Goal: Information Seeking & Learning: Learn about a topic

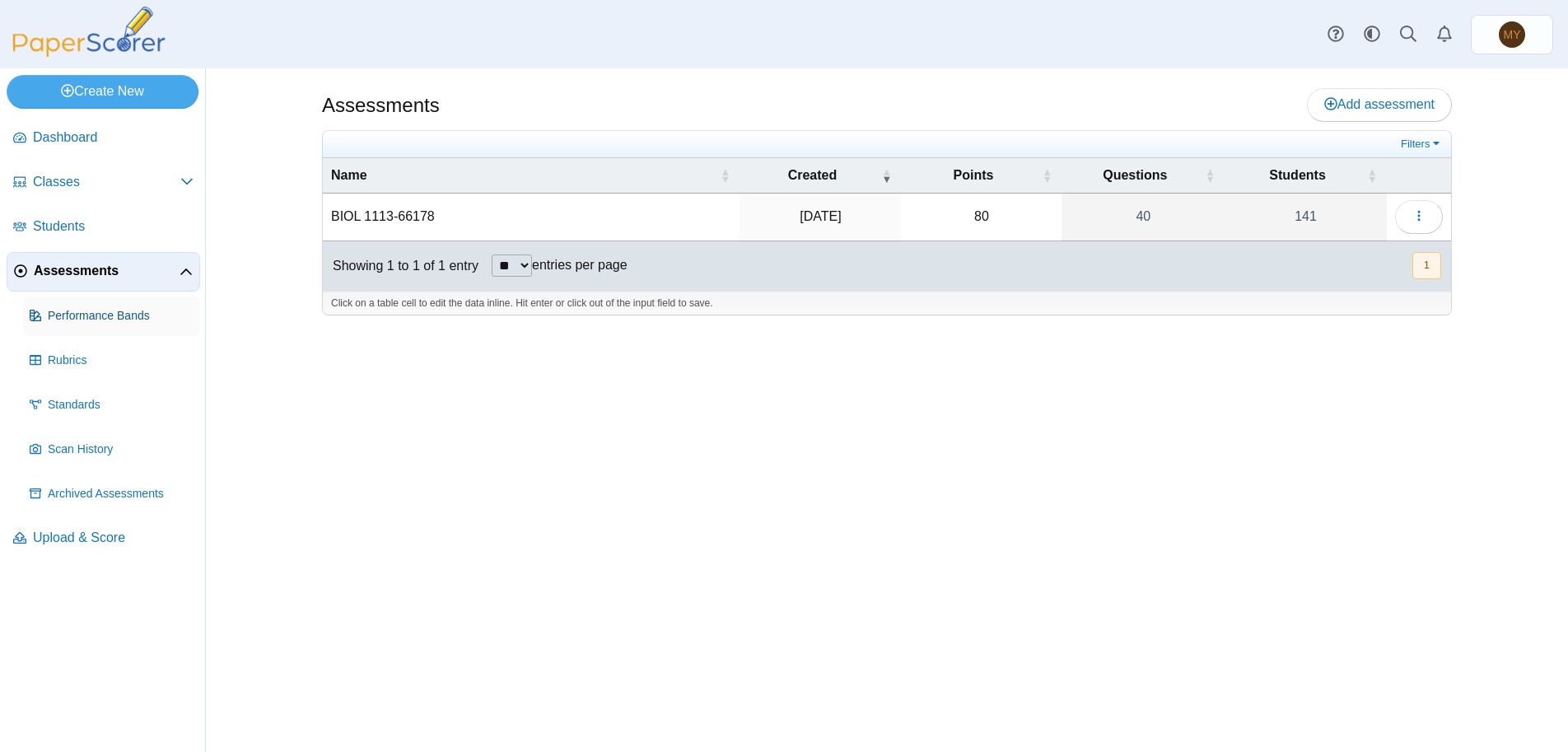
click at [114, 316] on span "Performance Bands" at bounding box center [120, 316] width 146 height 16
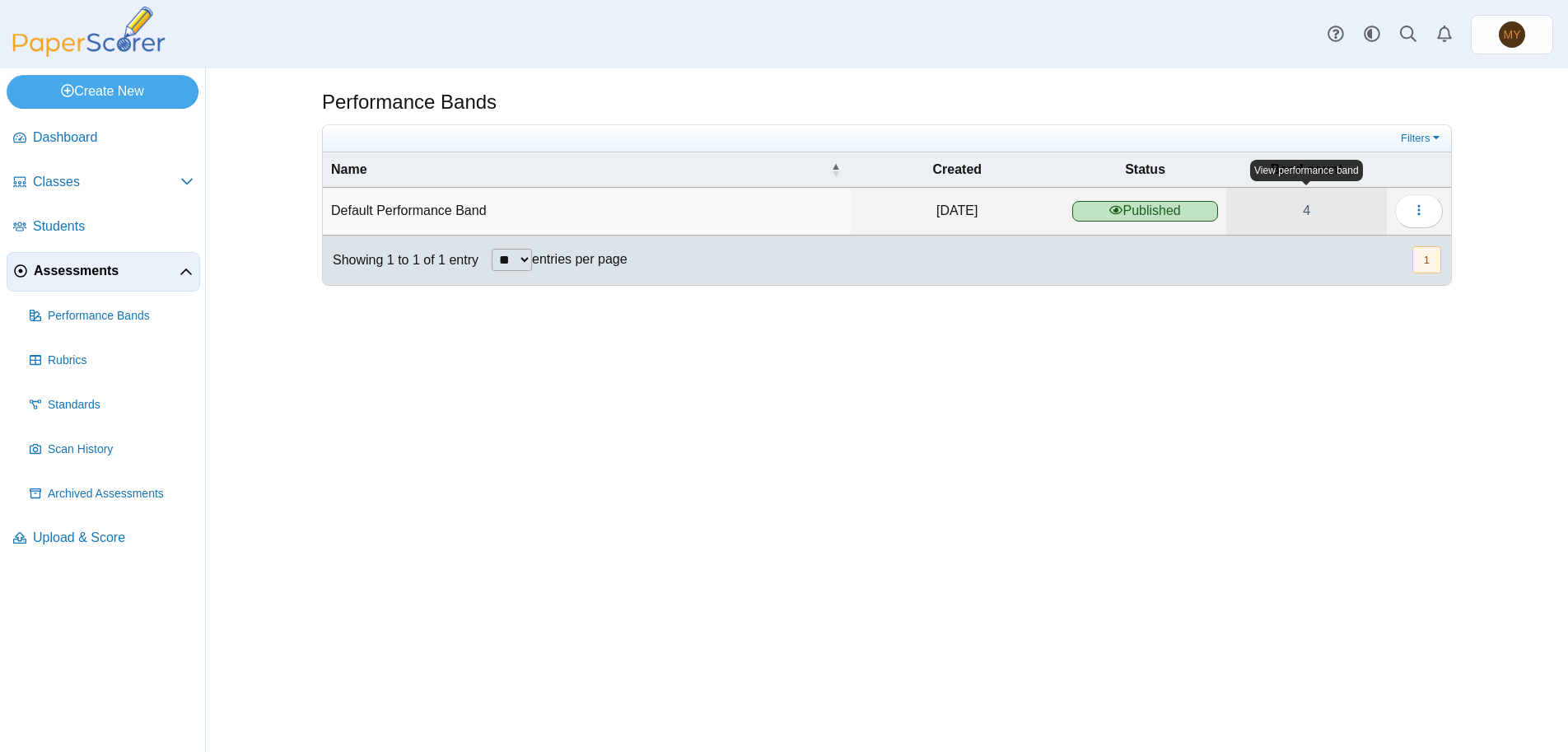
click at [1304, 208] on link "4" at bounding box center [1306, 210] width 161 height 46
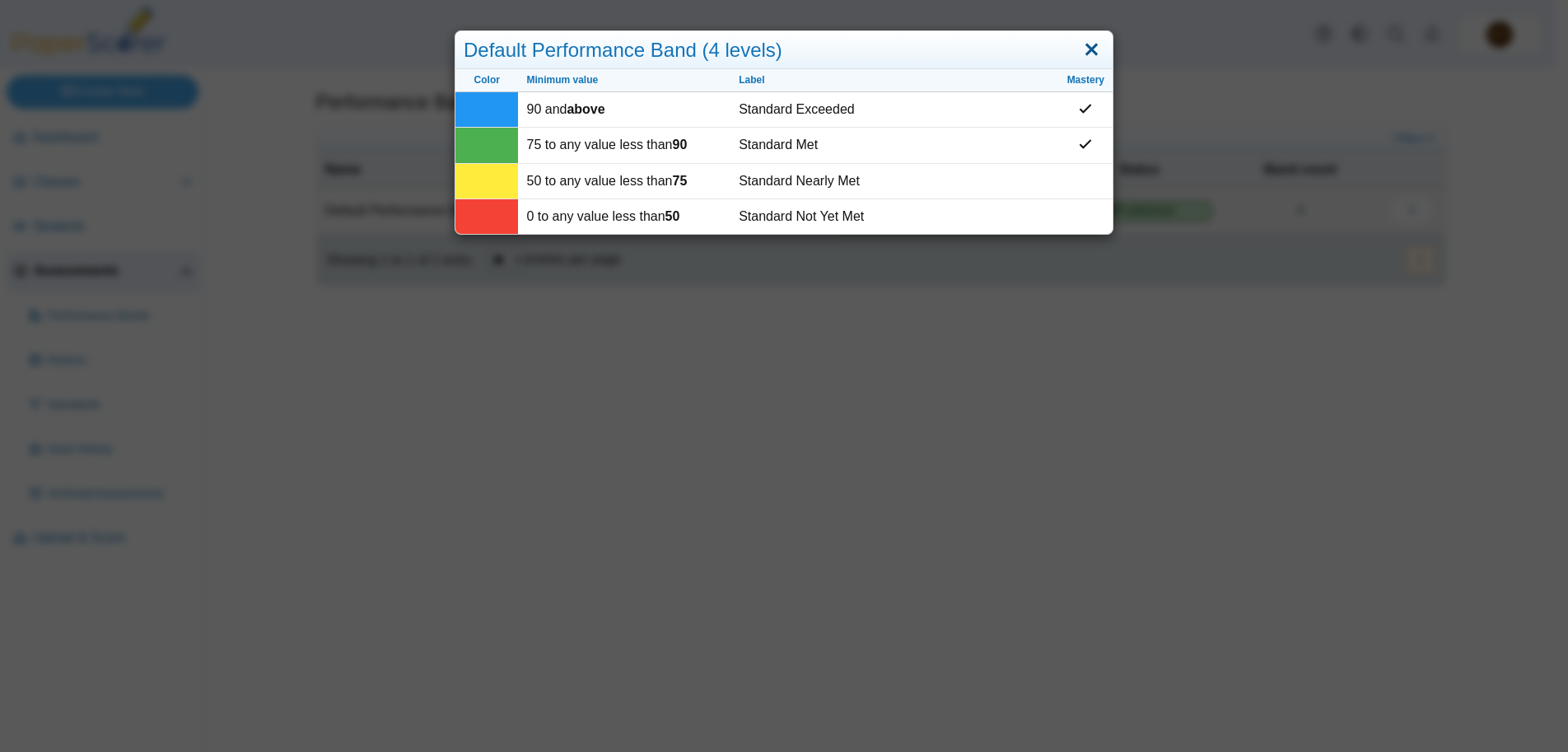
click at [1087, 50] on link "Close" at bounding box center [1091, 49] width 26 height 28
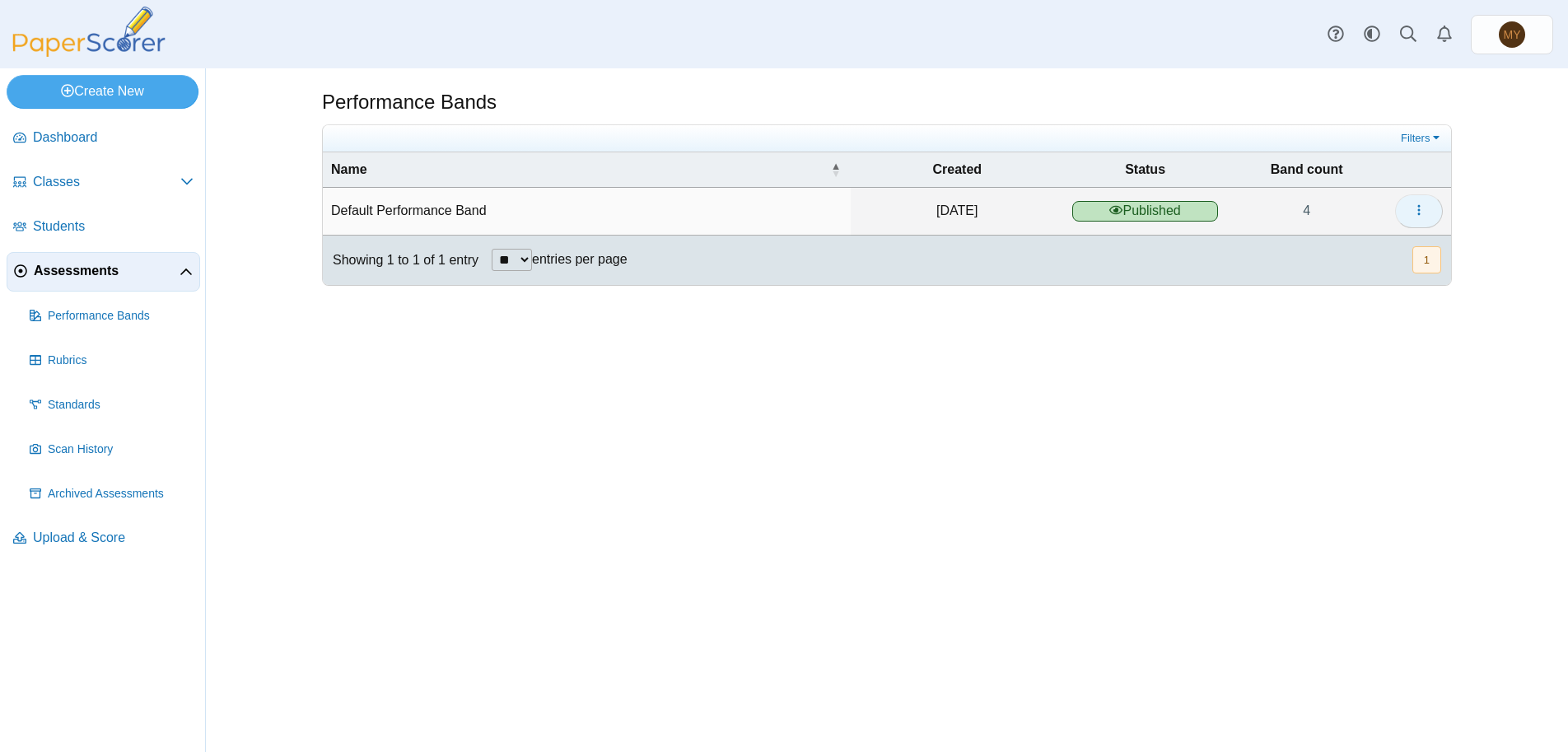
click at [1421, 211] on icon "button" at bounding box center [1419, 210] width 13 height 13
click at [1300, 247] on link "Details" at bounding box center [1344, 248] width 198 height 25
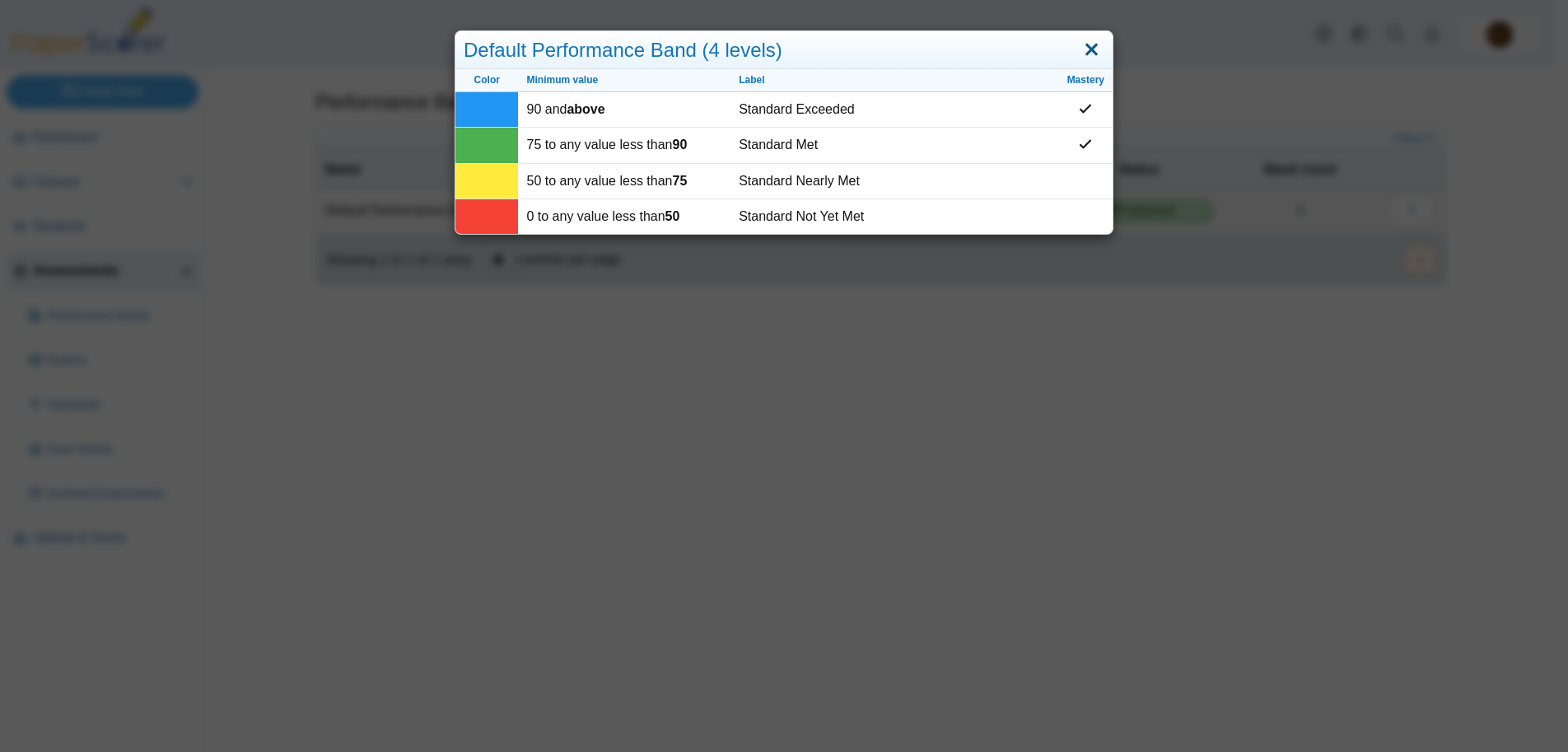
click at [1082, 47] on link "Close" at bounding box center [1091, 49] width 26 height 28
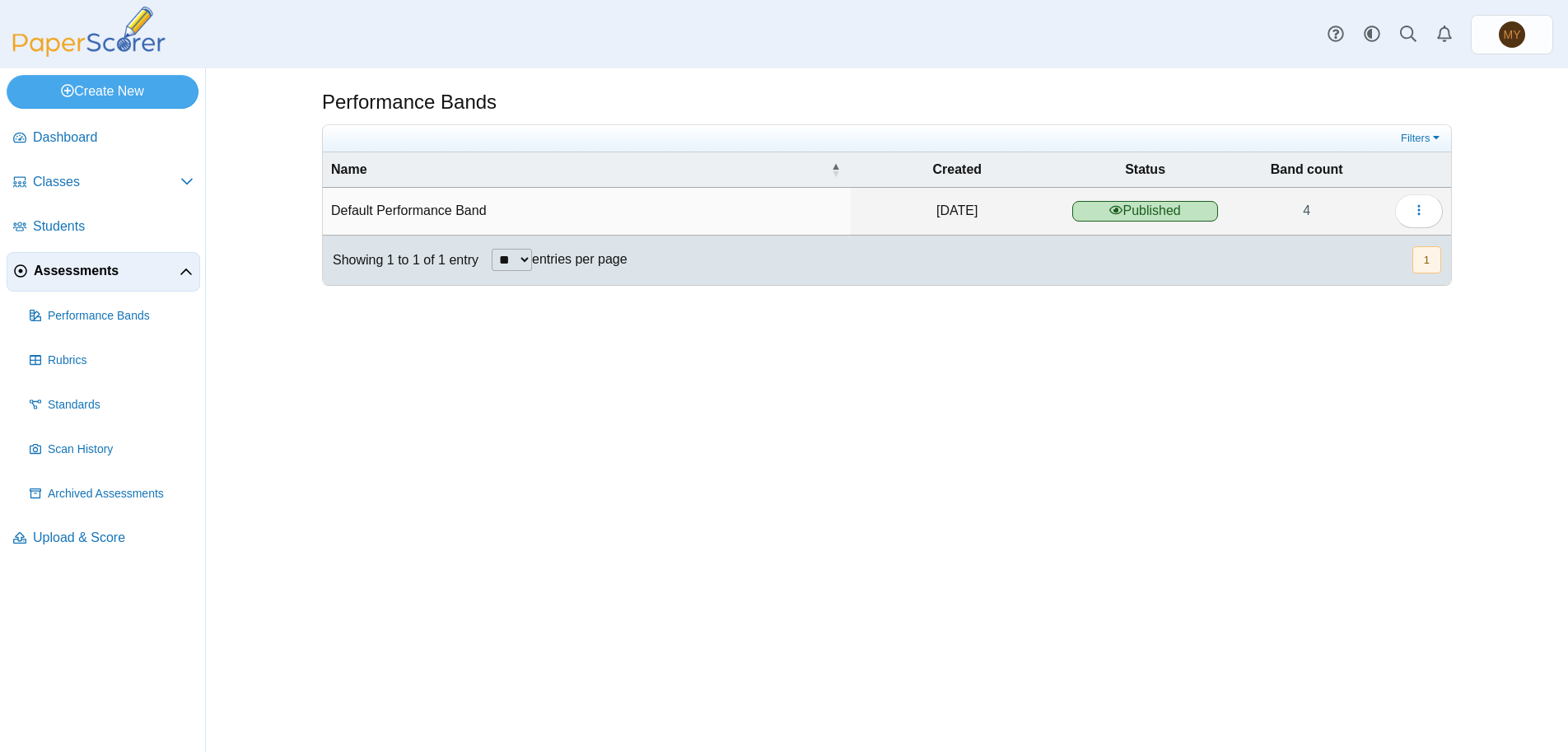
click at [1427, 263] on button "1" at bounding box center [1426, 260] width 29 height 28
click at [62, 450] on span "Scan History" at bounding box center [120, 449] width 146 height 16
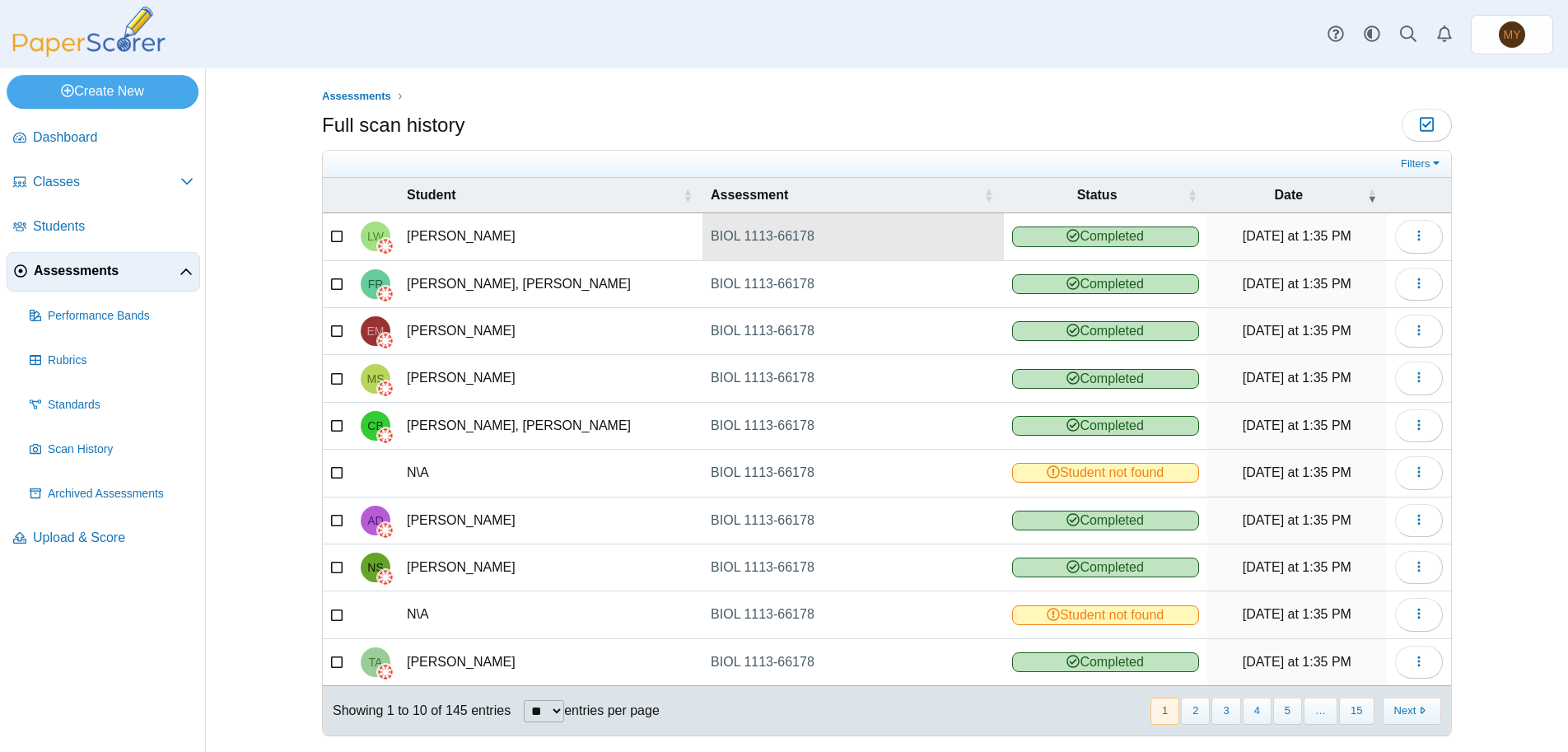
click at [749, 231] on link "BIOL 1113-66178" at bounding box center [853, 236] width 301 height 46
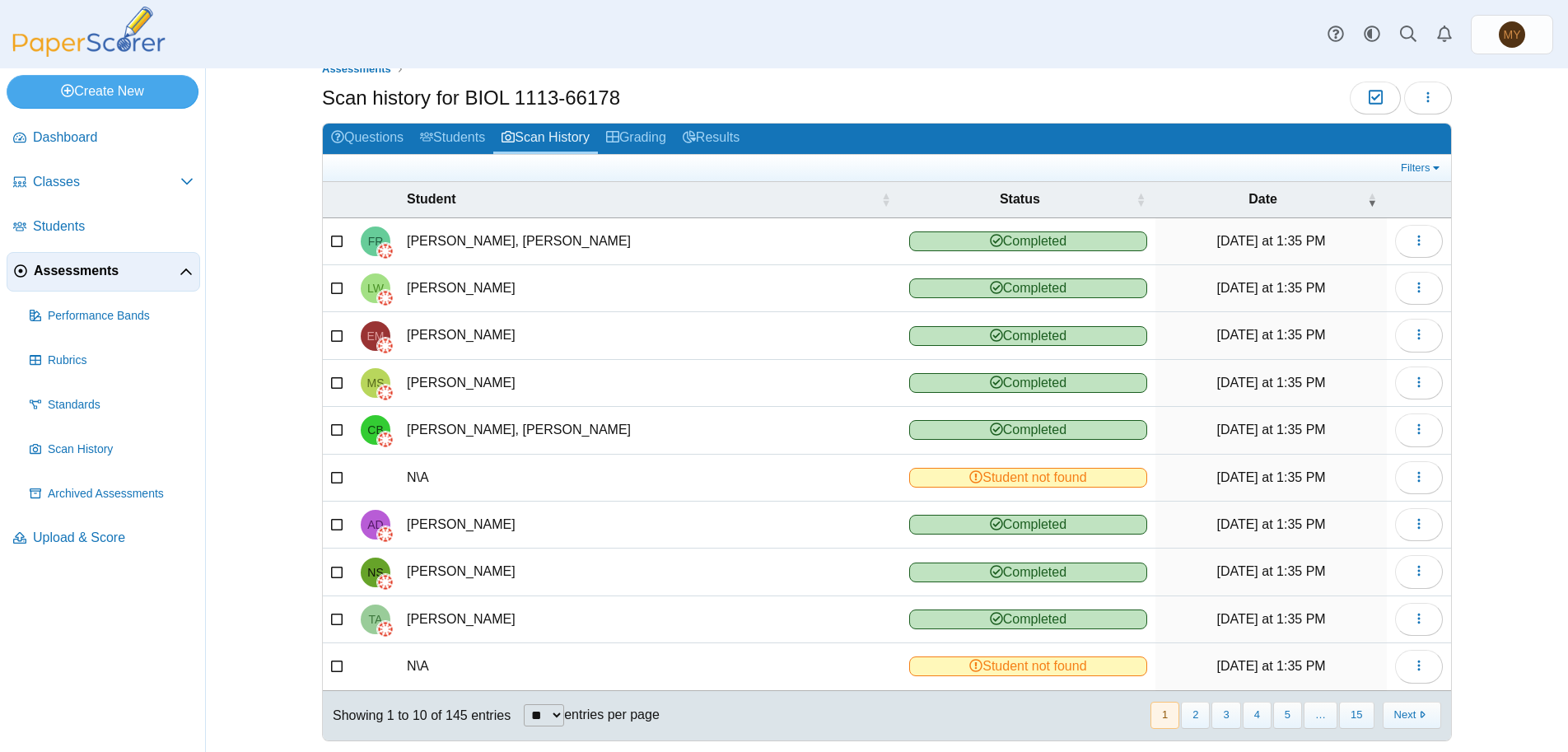
scroll to position [49, 0]
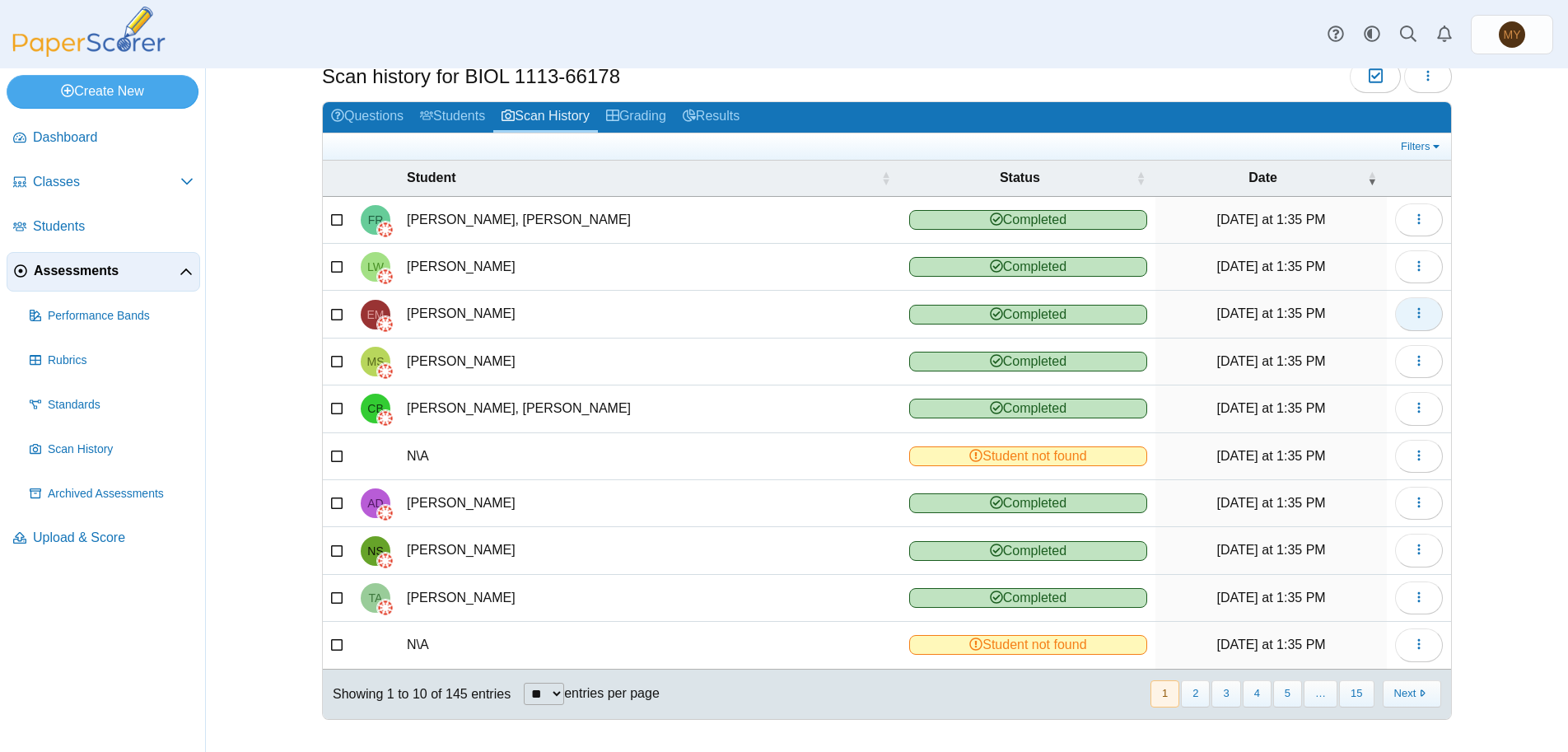
click at [1412, 314] on icon "button" at bounding box center [1419, 313] width 13 height 13
click at [1313, 352] on link "View scanned test" at bounding box center [1338, 352] width 198 height 25
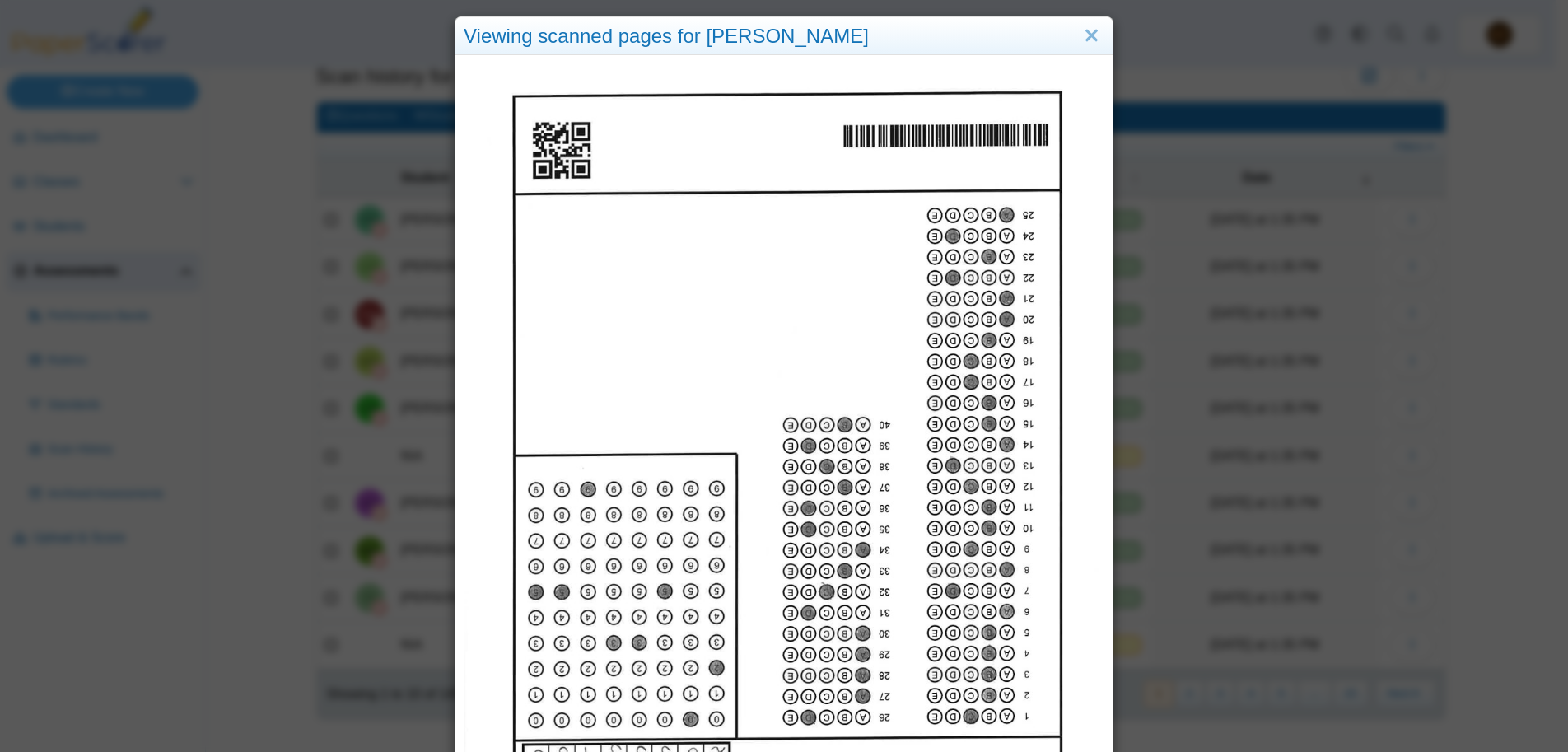
scroll to position [0, 0]
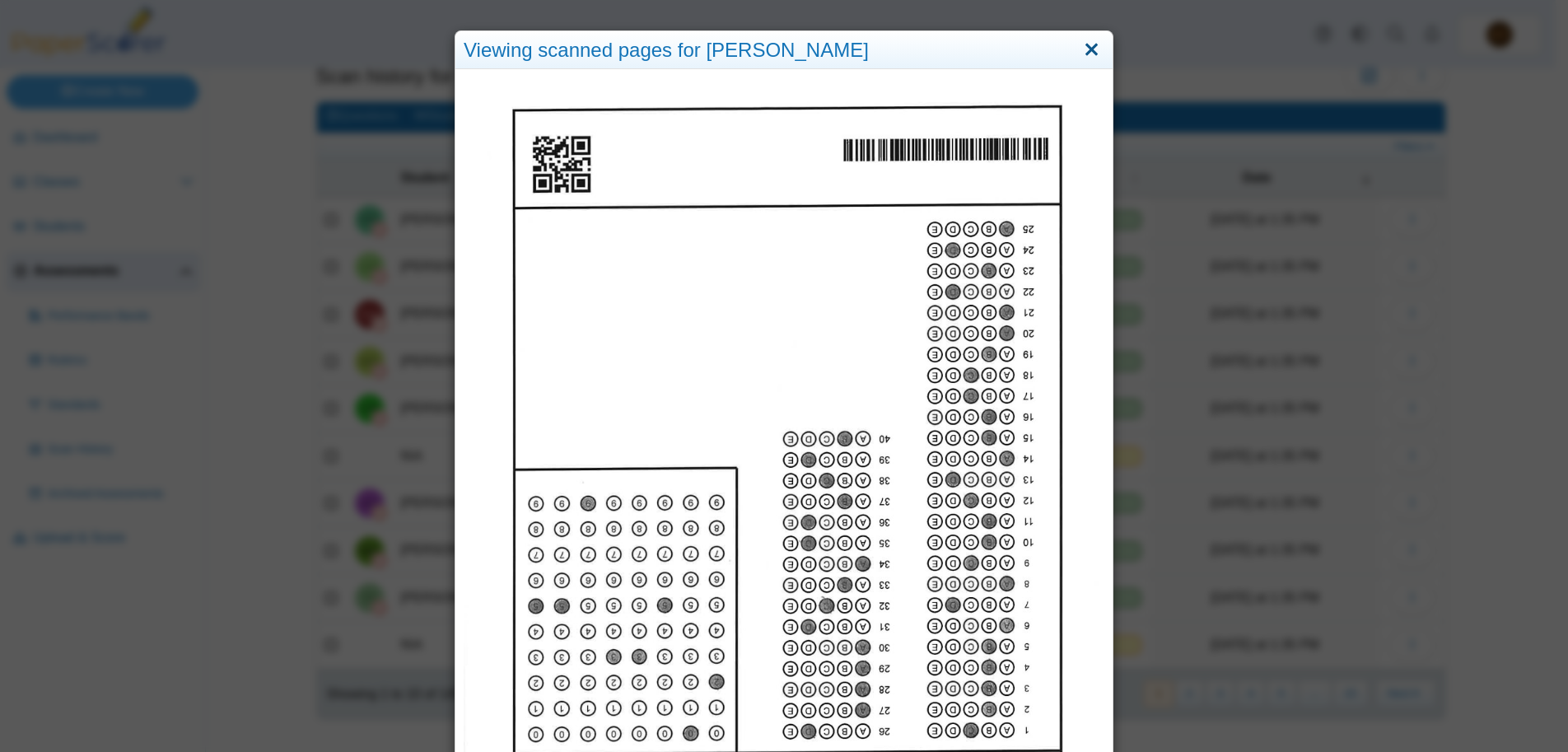
click at [1086, 52] on link "Close" at bounding box center [1091, 49] width 26 height 28
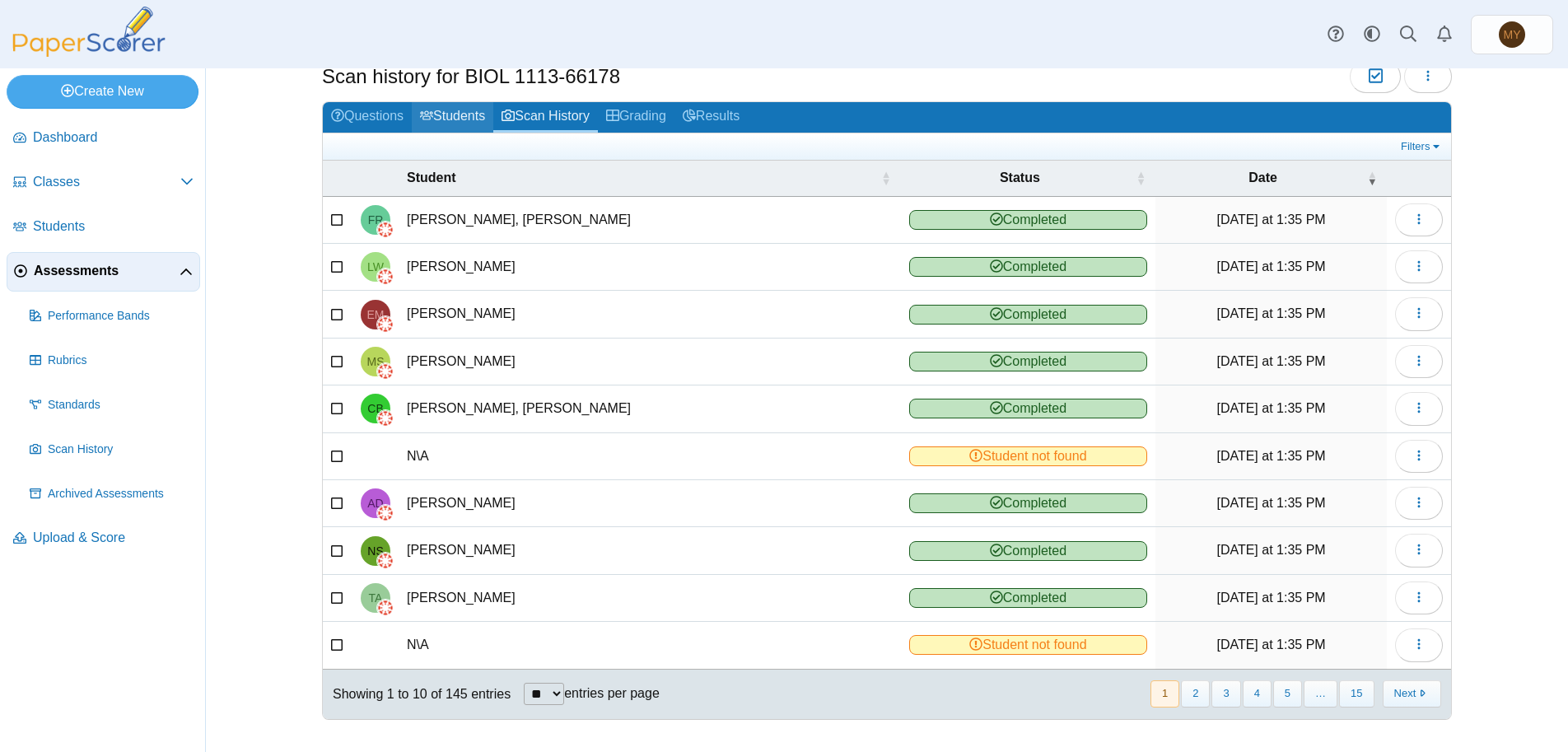
click at [456, 119] on link "Students" at bounding box center [453, 117] width 82 height 30
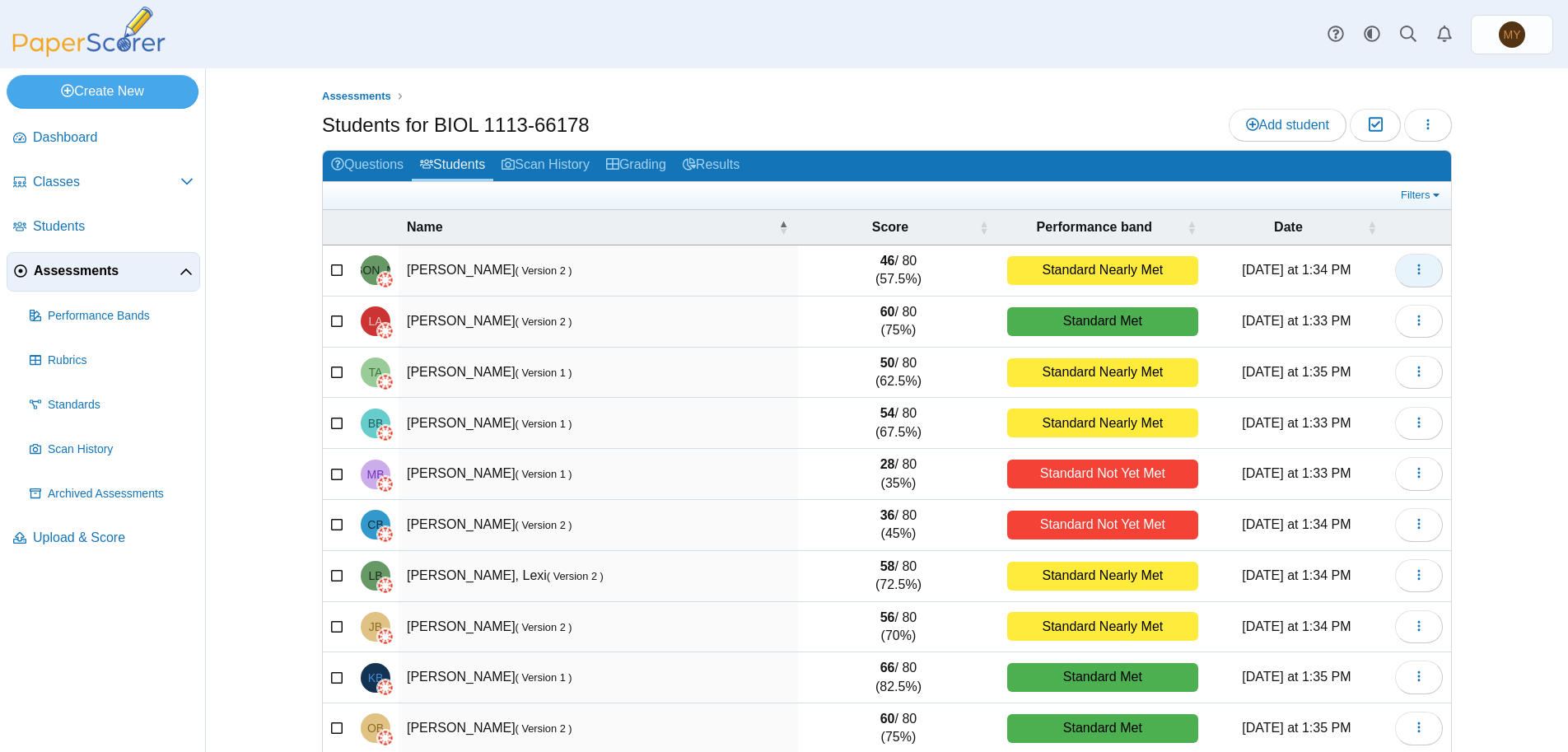
click at [1412, 269] on icon "button" at bounding box center [1419, 269] width 13 height 13
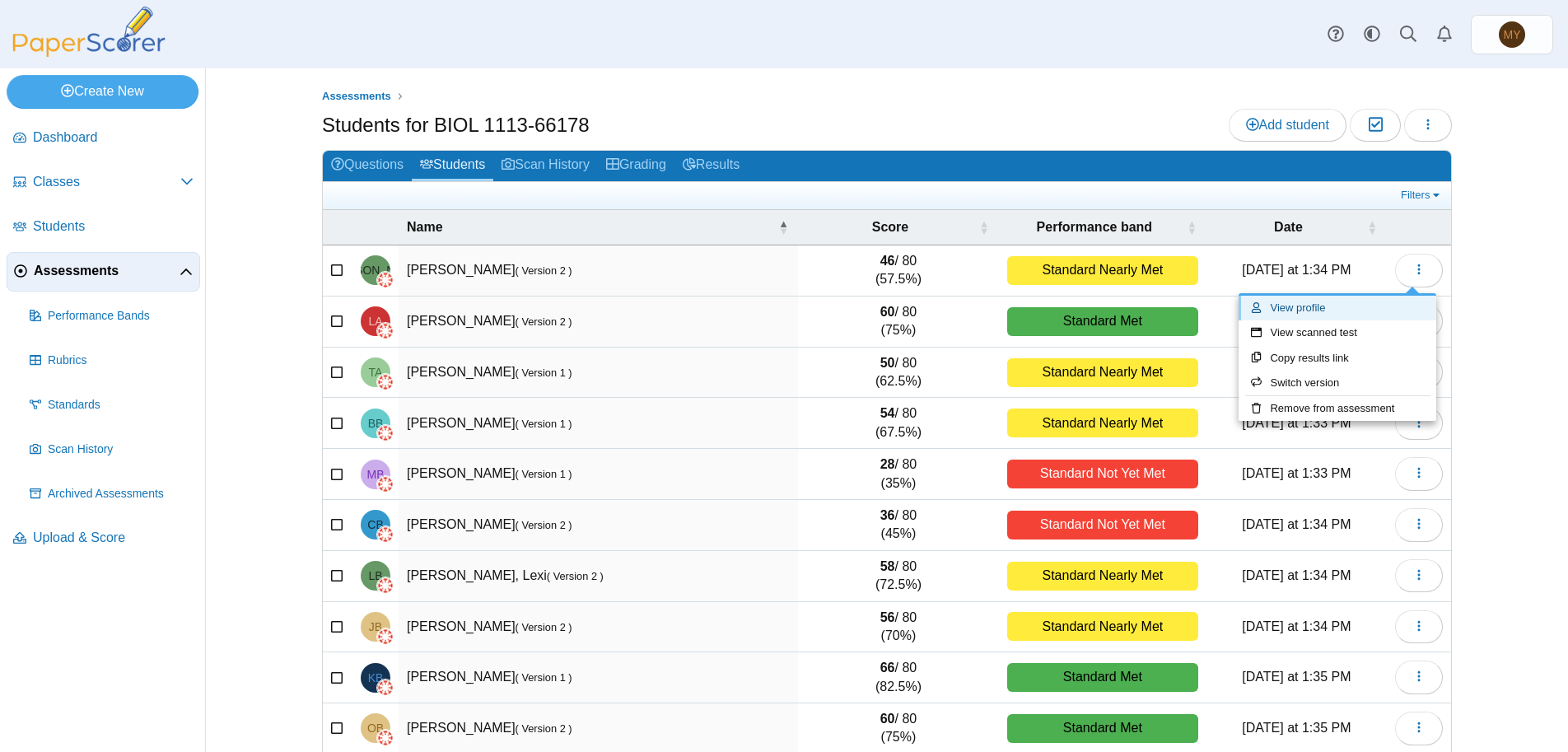
click at [1292, 308] on link "View profile" at bounding box center [1338, 308] width 198 height 25
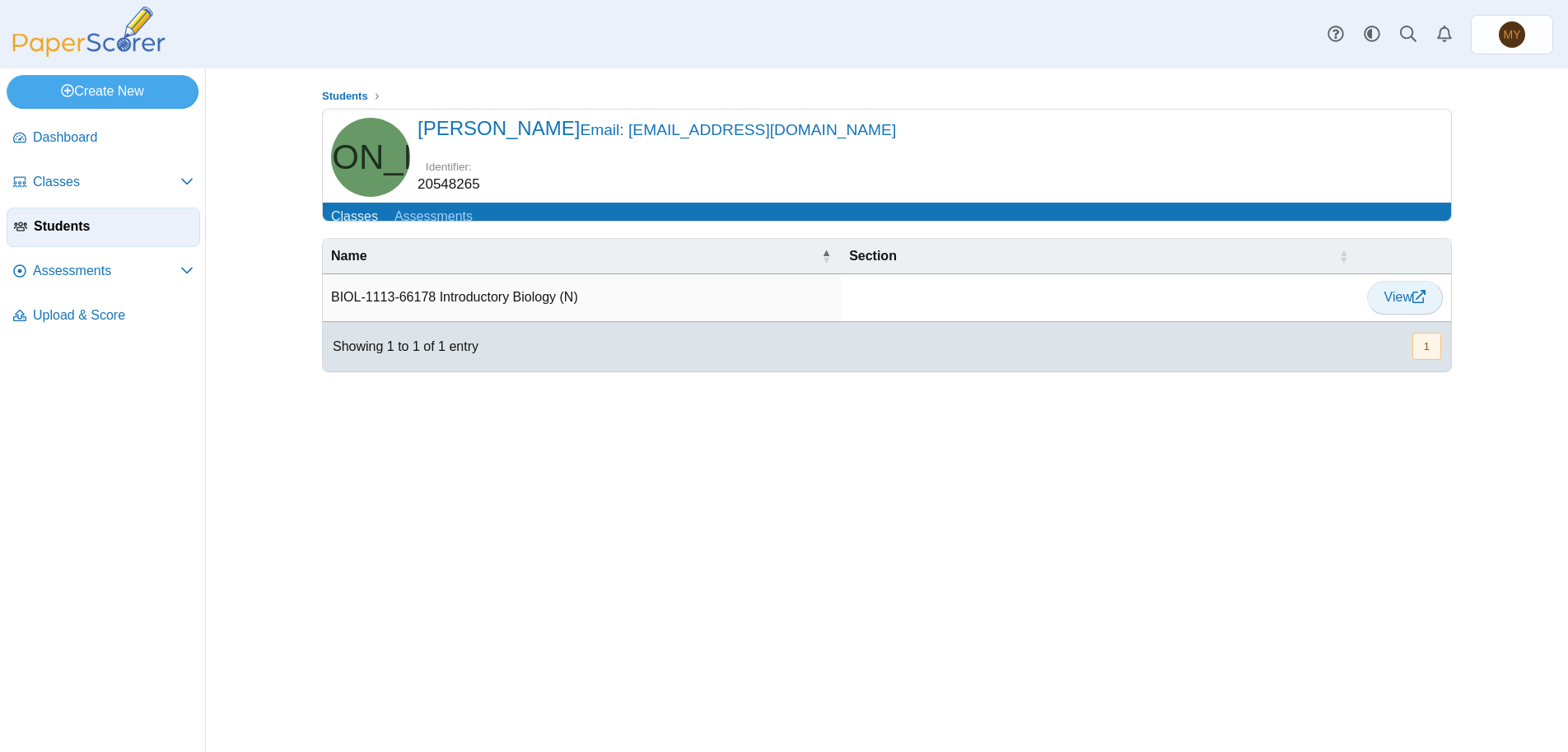
click at [1392, 304] on span "View" at bounding box center [1404, 297] width 41 height 14
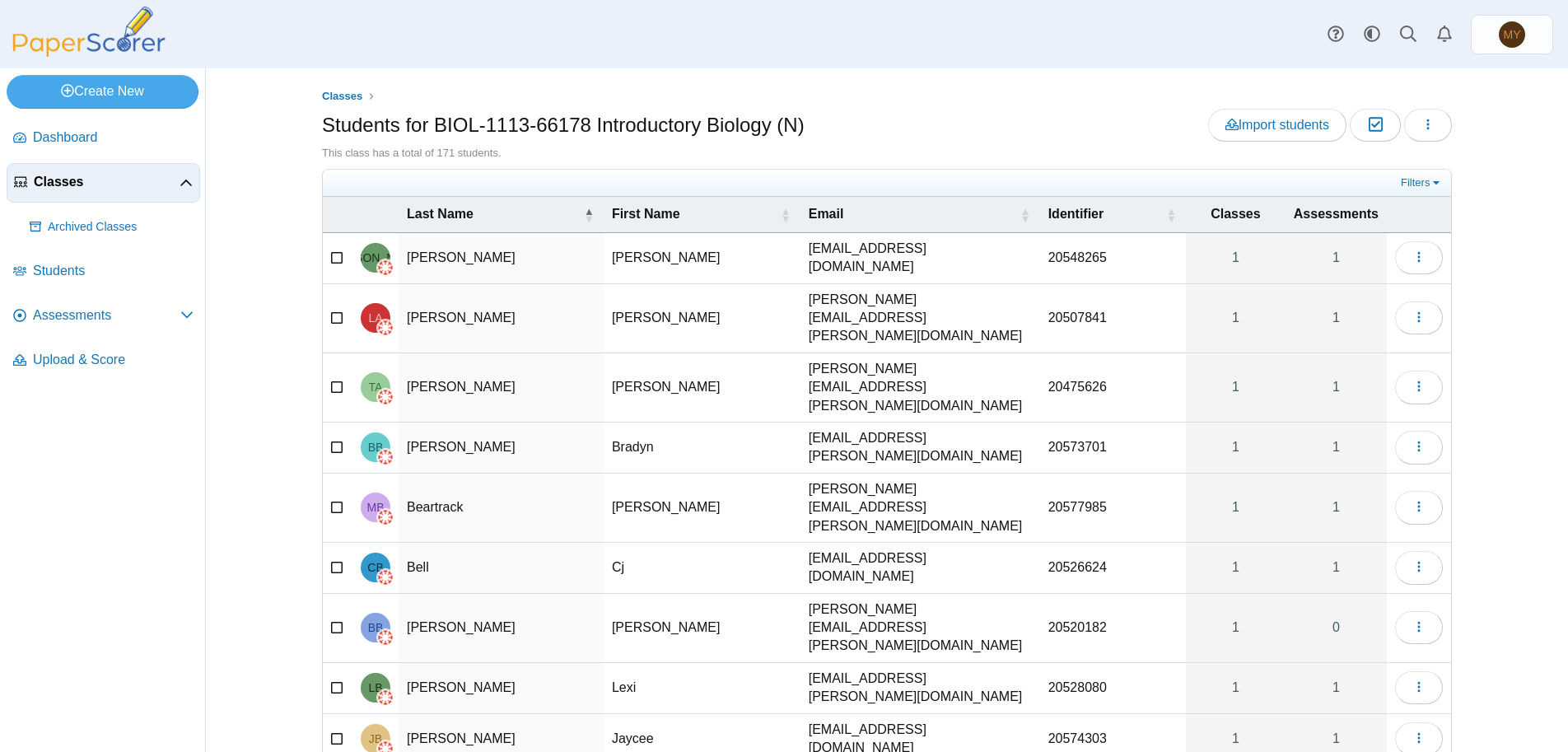
click at [418, 255] on td "[PERSON_NAME]" at bounding box center [500, 259] width 205 height 51
click at [756, 300] on td "[PERSON_NAME]" at bounding box center [701, 319] width 197 height 69
click at [1490, 272] on div "Classes Students for BIOL-1113-66178 Introductory Biology (N) Import students M…" at bounding box center [887, 410] width 1235 height 683
click at [1331, 255] on link "1" at bounding box center [1336, 258] width 101 height 50
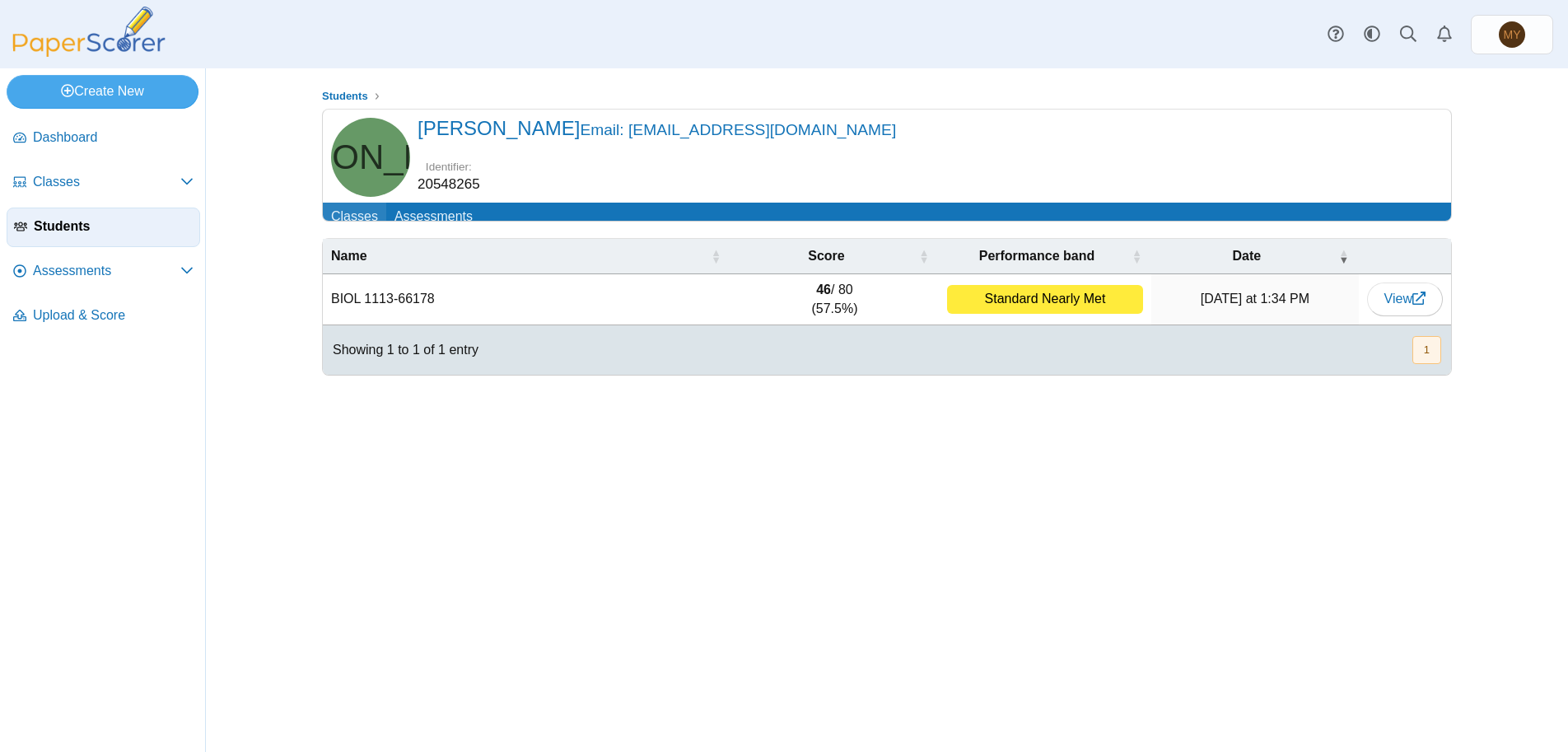
click at [351, 216] on link "Classes" at bounding box center [354, 218] width 64 height 30
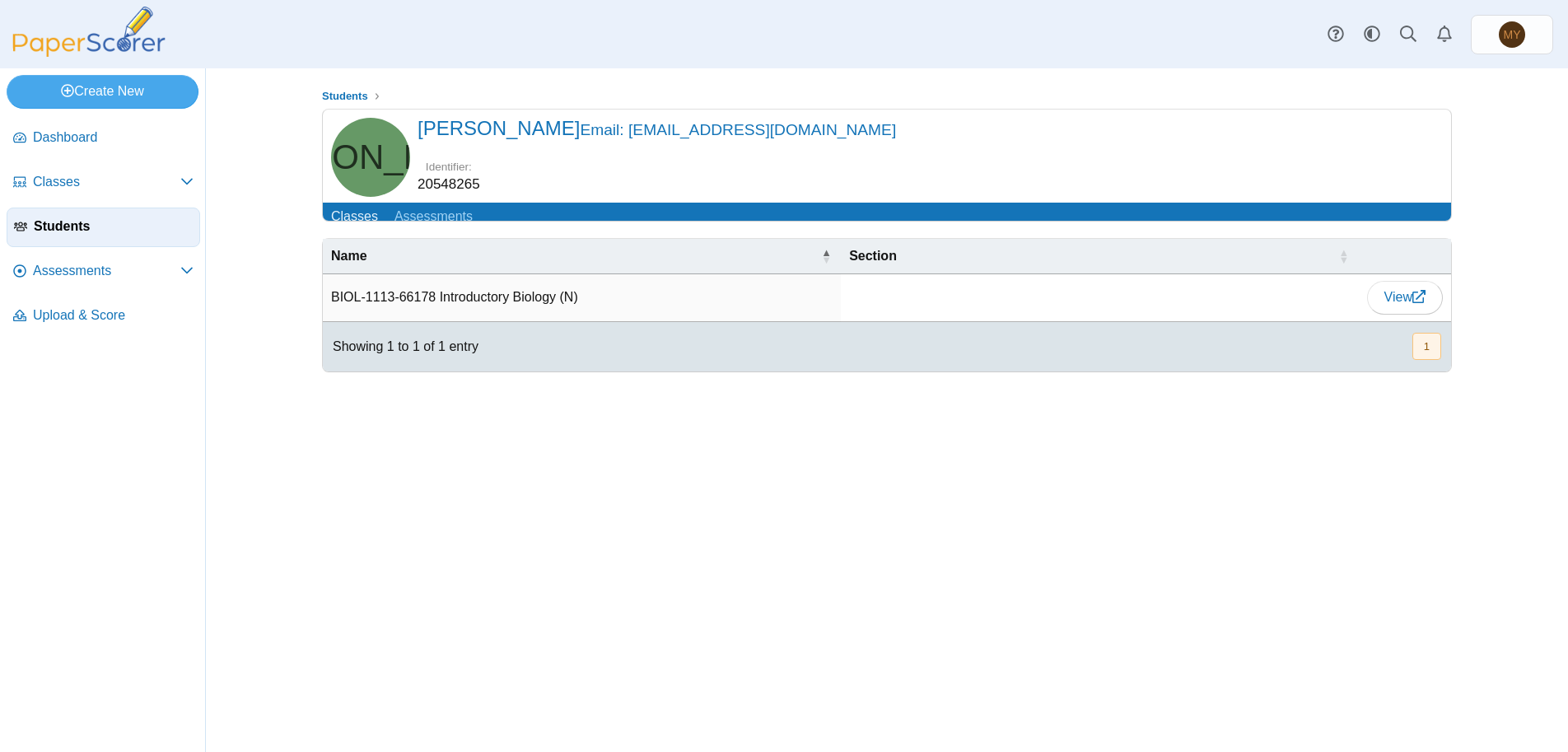
click at [1423, 360] on button "1" at bounding box center [1426, 346] width 29 height 28
click at [106, 270] on span "Assessments" at bounding box center [107, 270] width 147 height 18
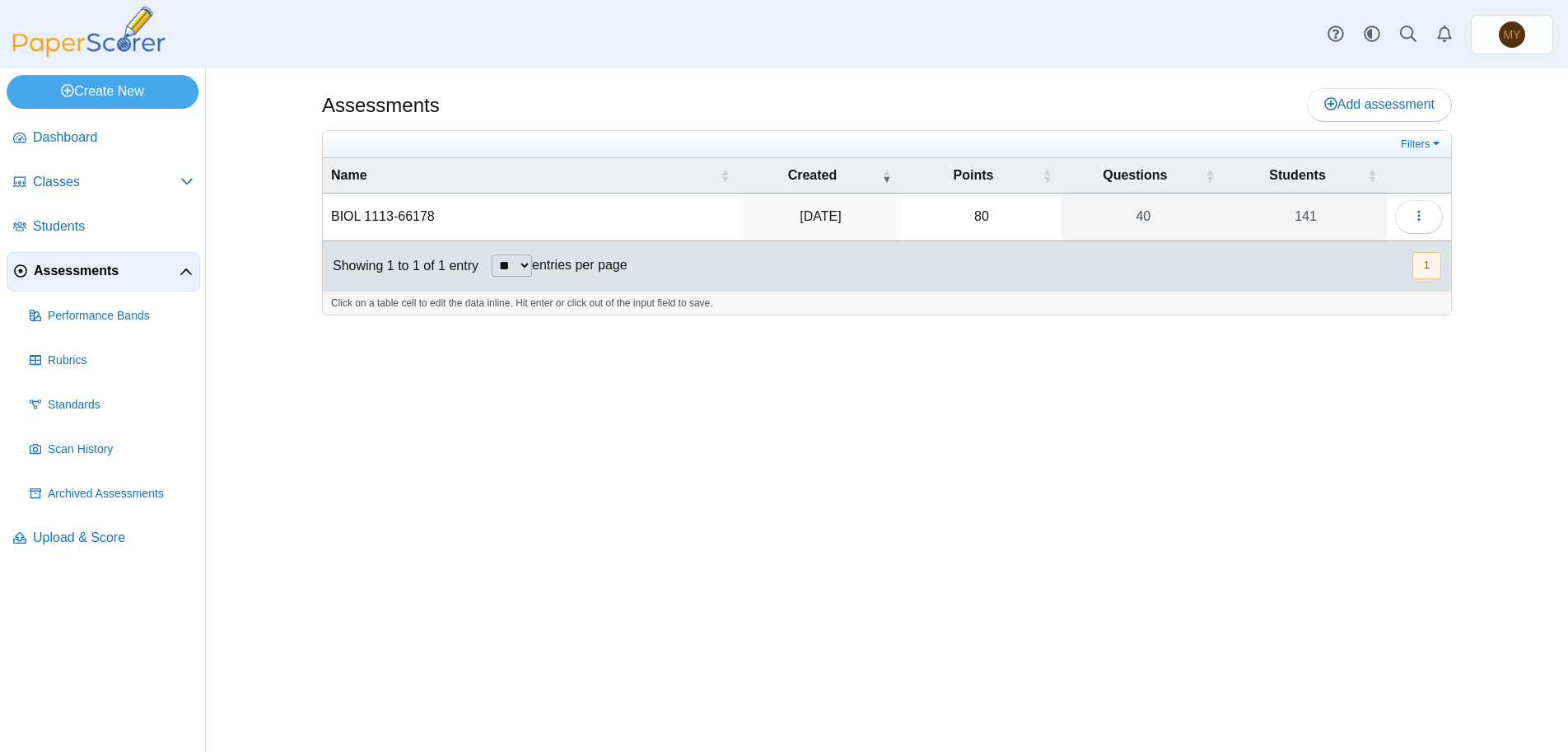
click at [1432, 269] on button "1" at bounding box center [1426, 266] width 29 height 28
click at [99, 449] on span "Scan History" at bounding box center [120, 449] width 146 height 16
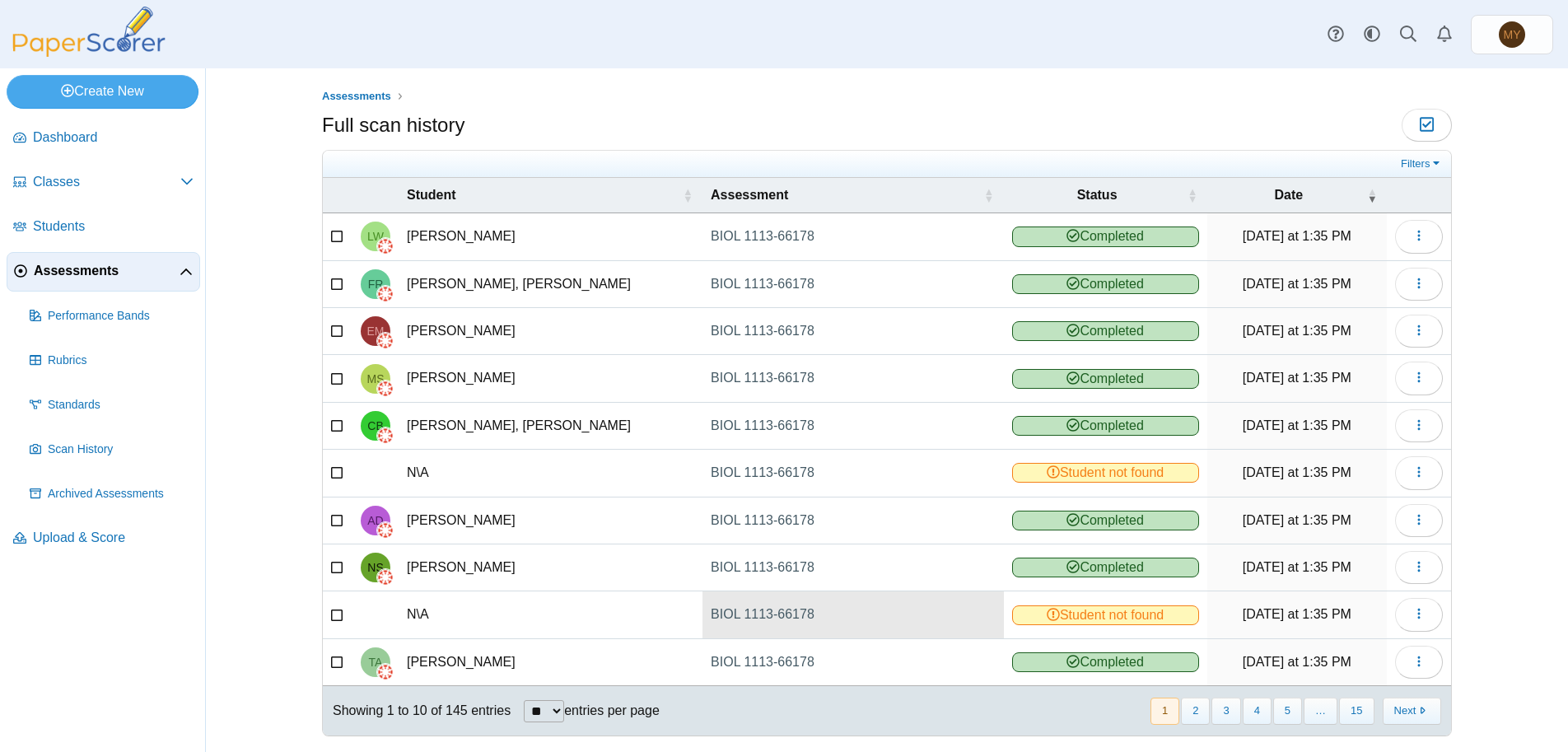
scroll to position [17, 0]
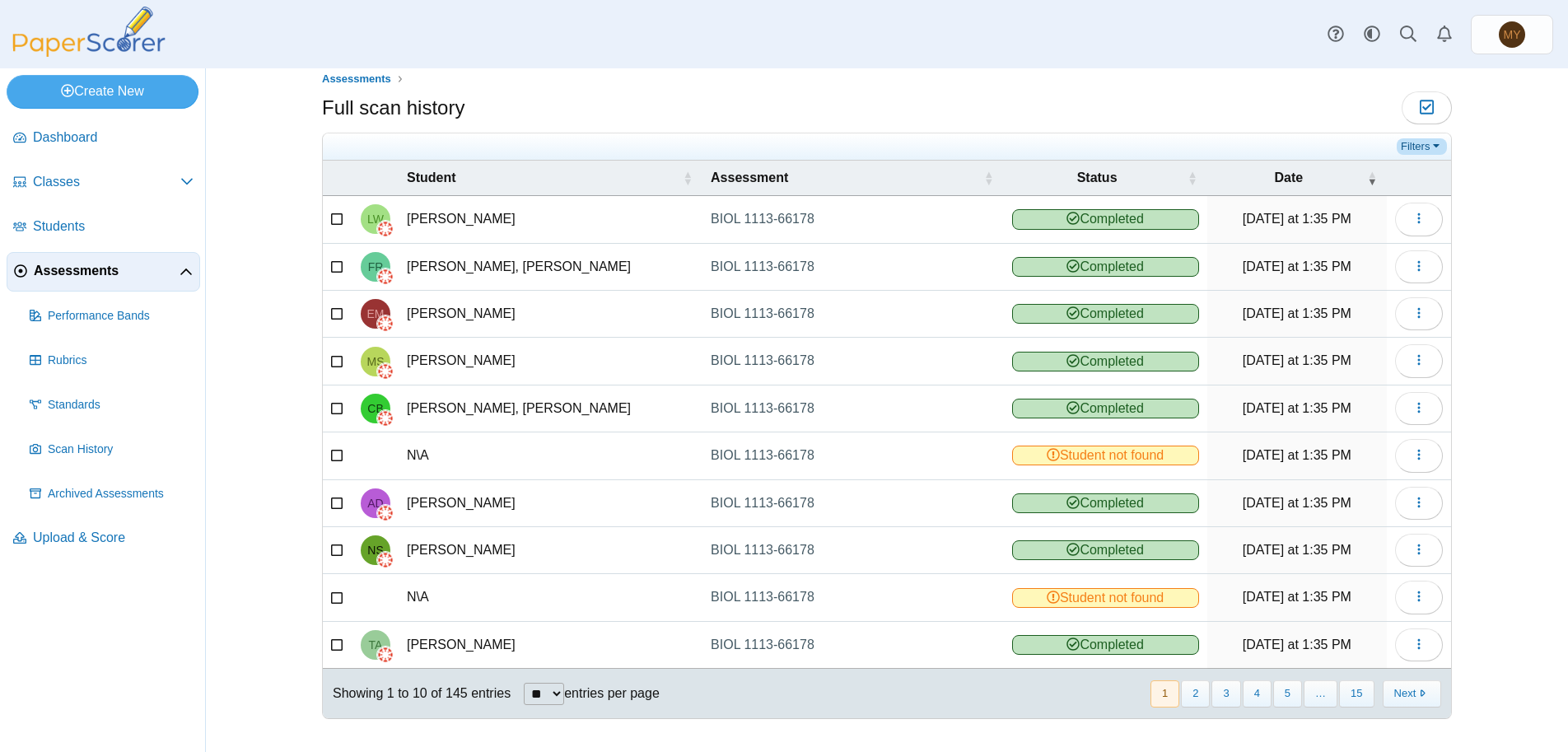
click at [1405, 146] on link "Filters" at bounding box center [1421, 146] width 50 height 16
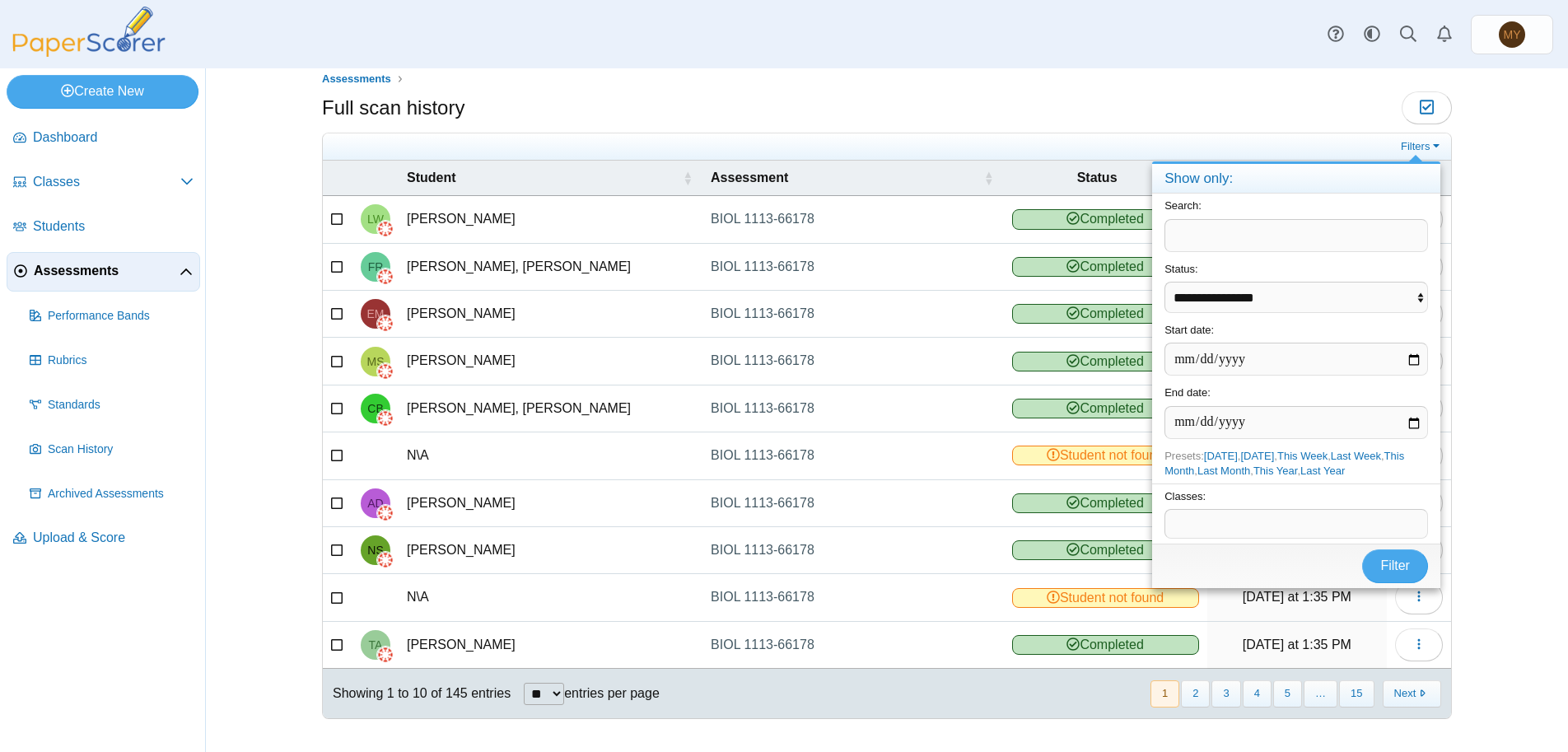
click at [1499, 181] on div "Assessments Full scan history Moderation 0" at bounding box center [886, 410] width 1362 height 683
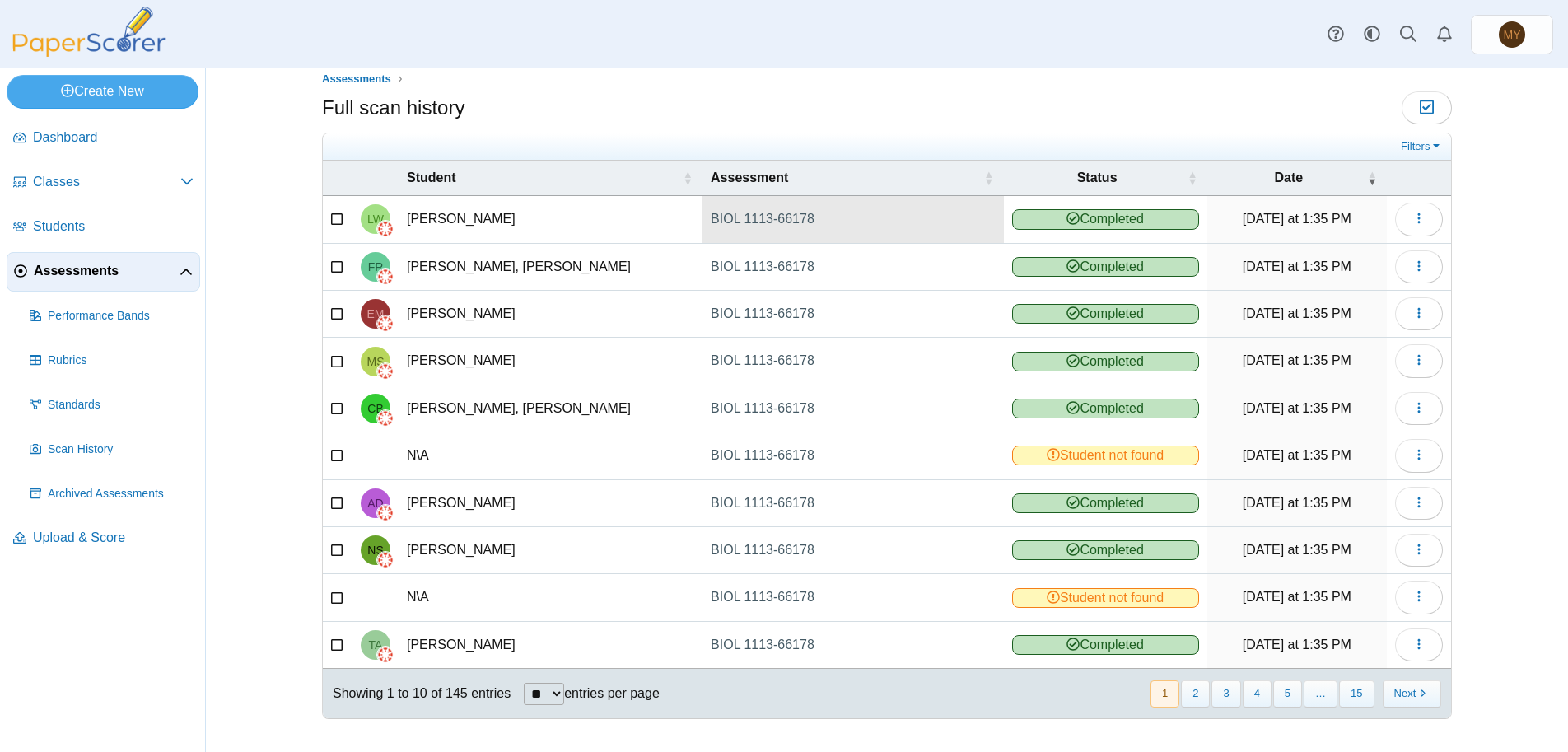
click at [756, 216] on link "BIOL 1113-66178" at bounding box center [853, 219] width 301 height 46
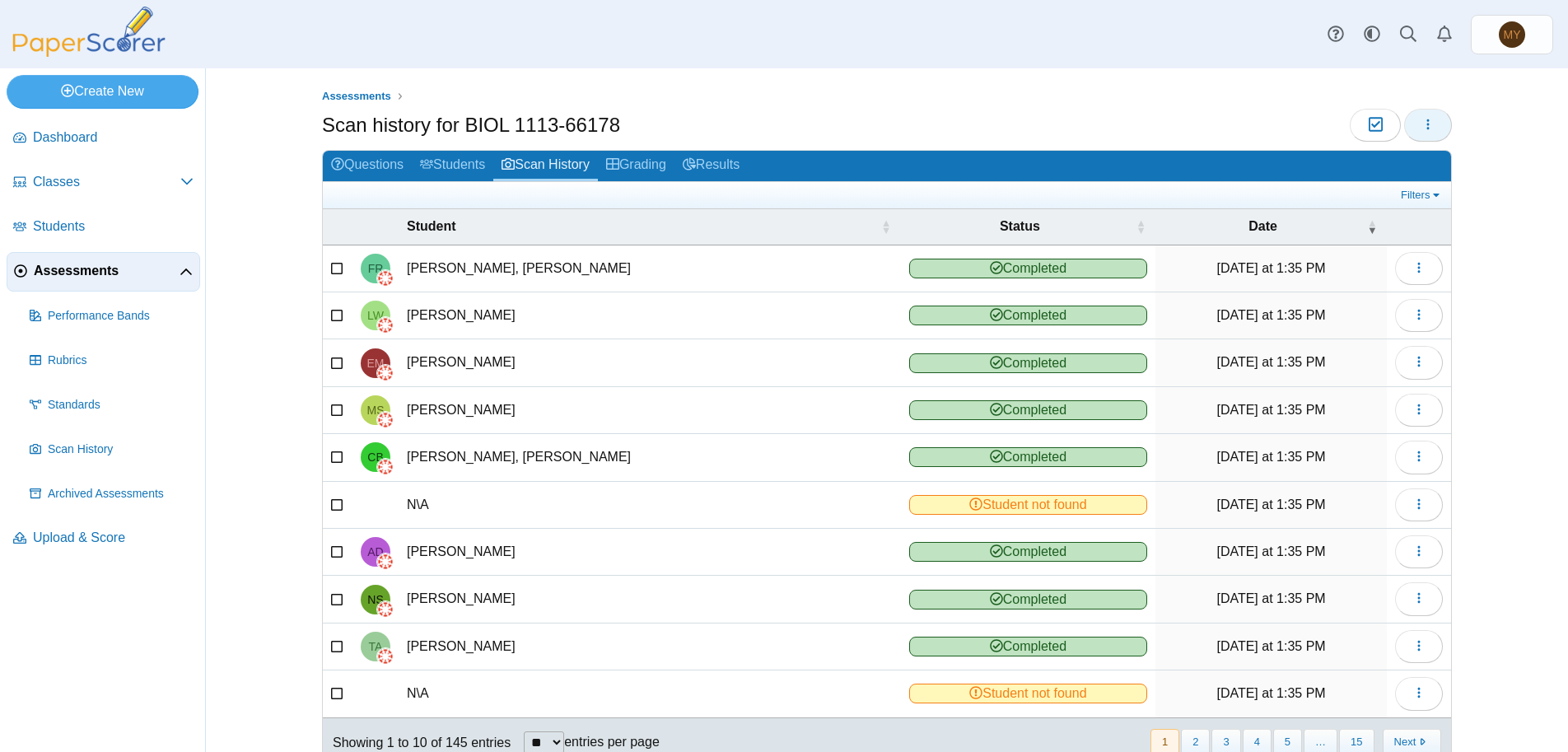
click at [1421, 125] on icon "button" at bounding box center [1428, 125] width 13 height 13
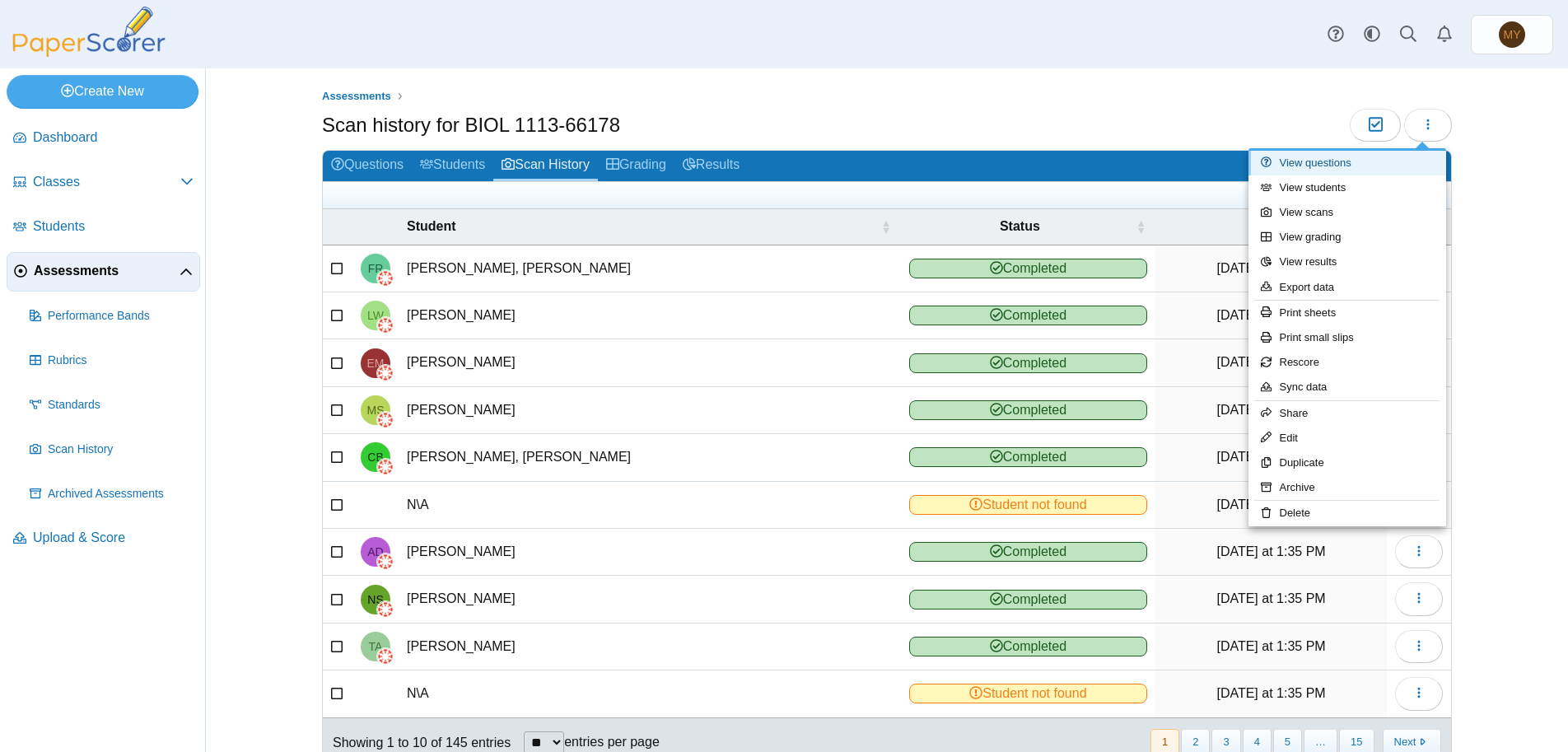
click at [1333, 164] on link "View questions" at bounding box center [1347, 163] width 198 height 25
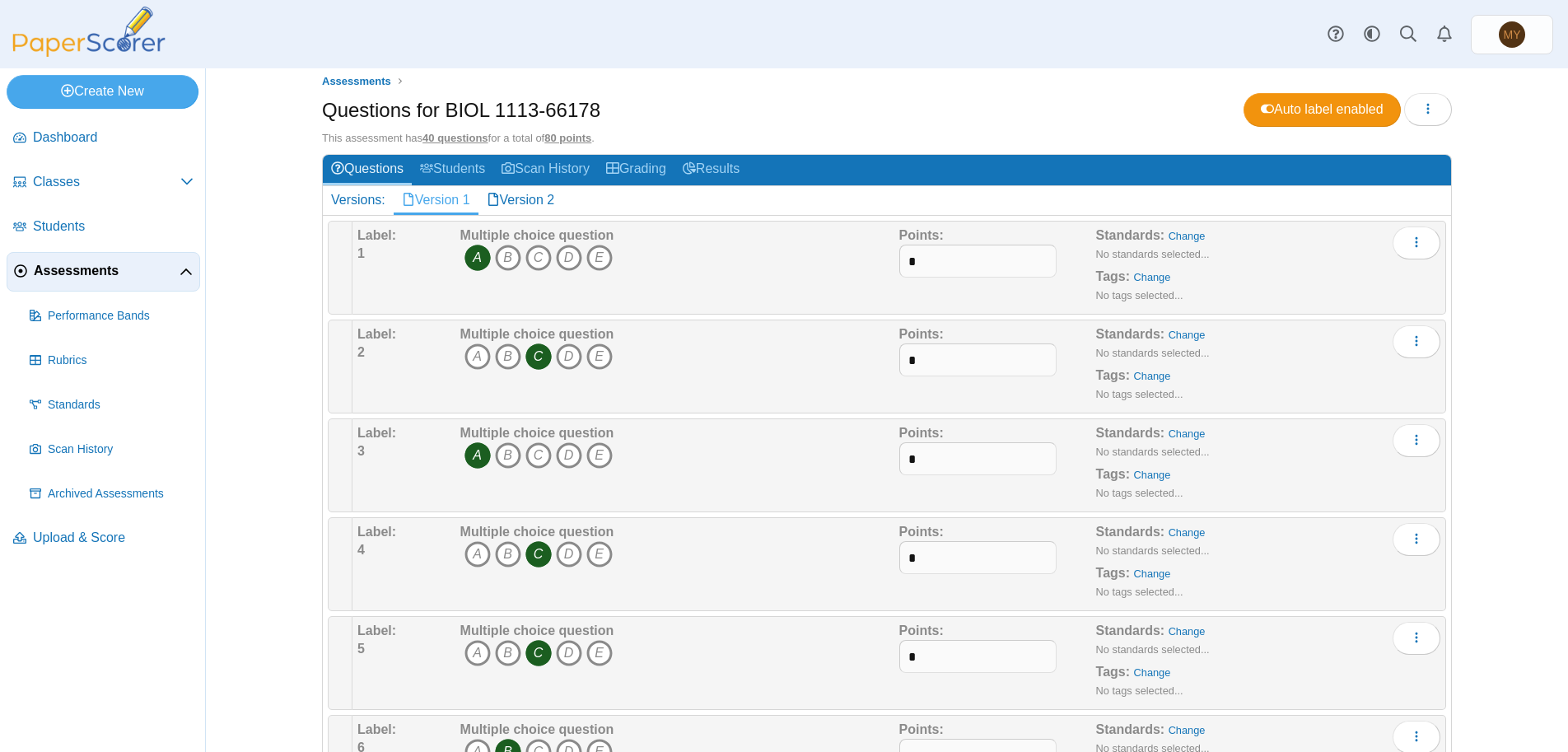
scroll to position [100, 0]
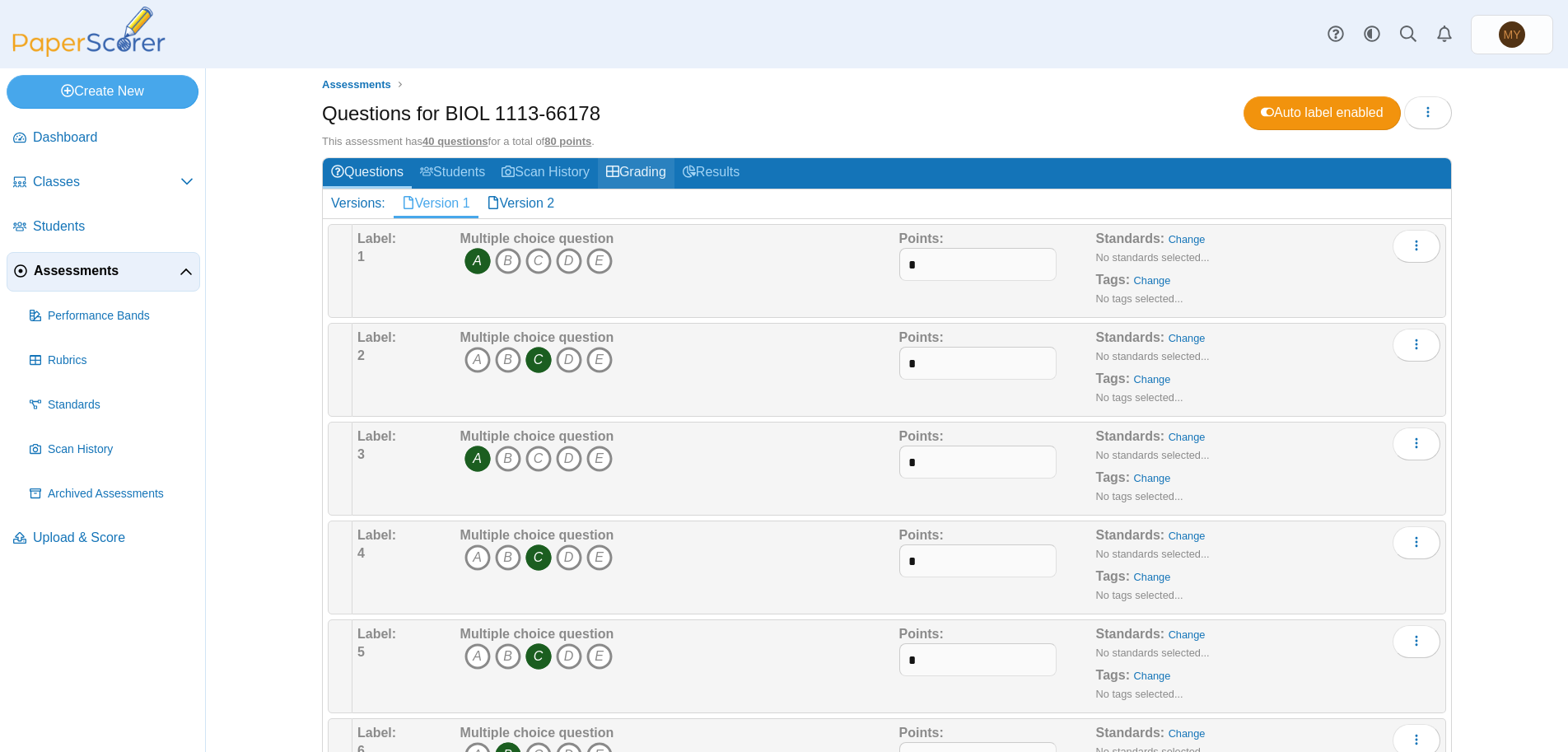
click at [649, 173] on link "Grading" at bounding box center [636, 173] width 76 height 30
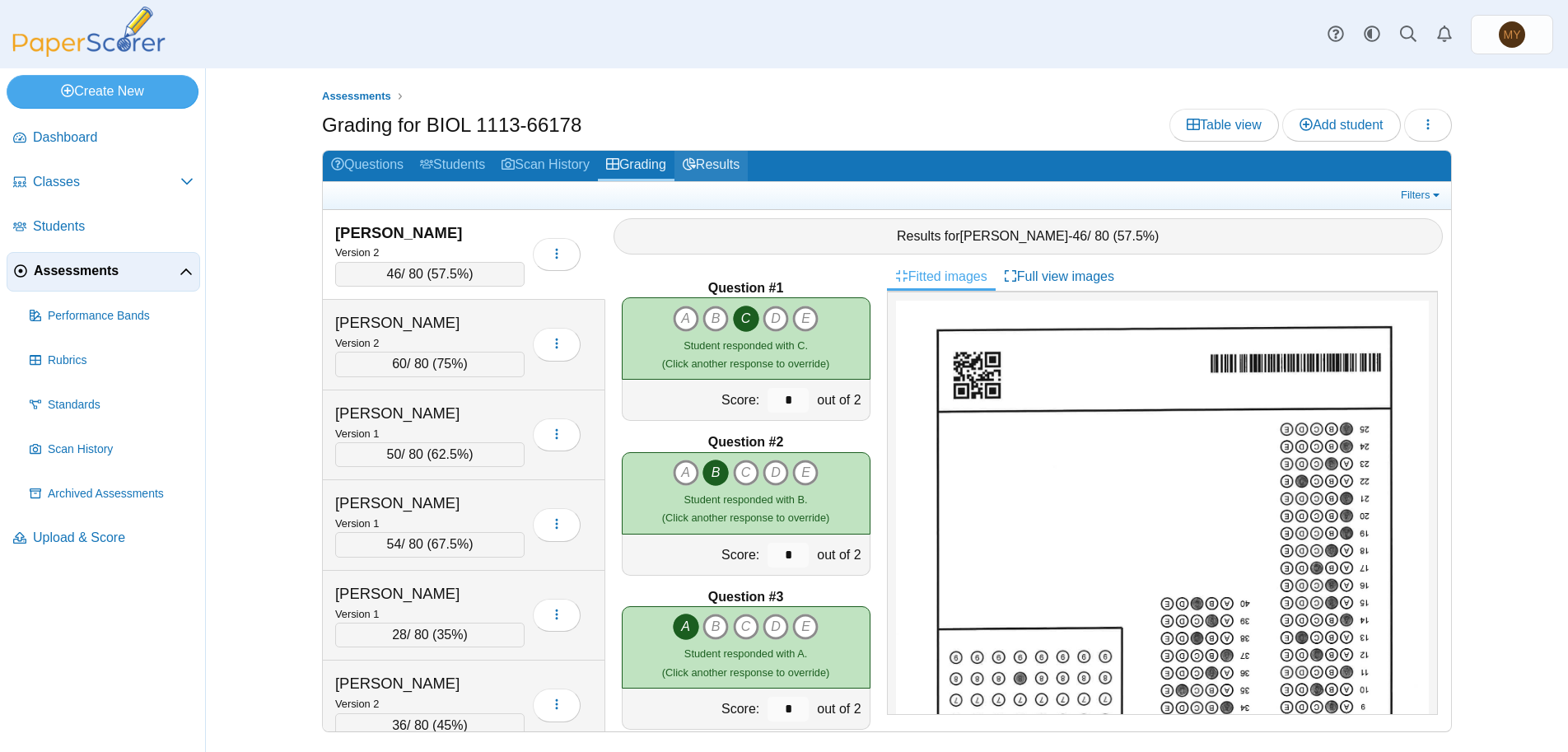
click at [735, 167] on link "Results" at bounding box center [711, 166] width 73 height 30
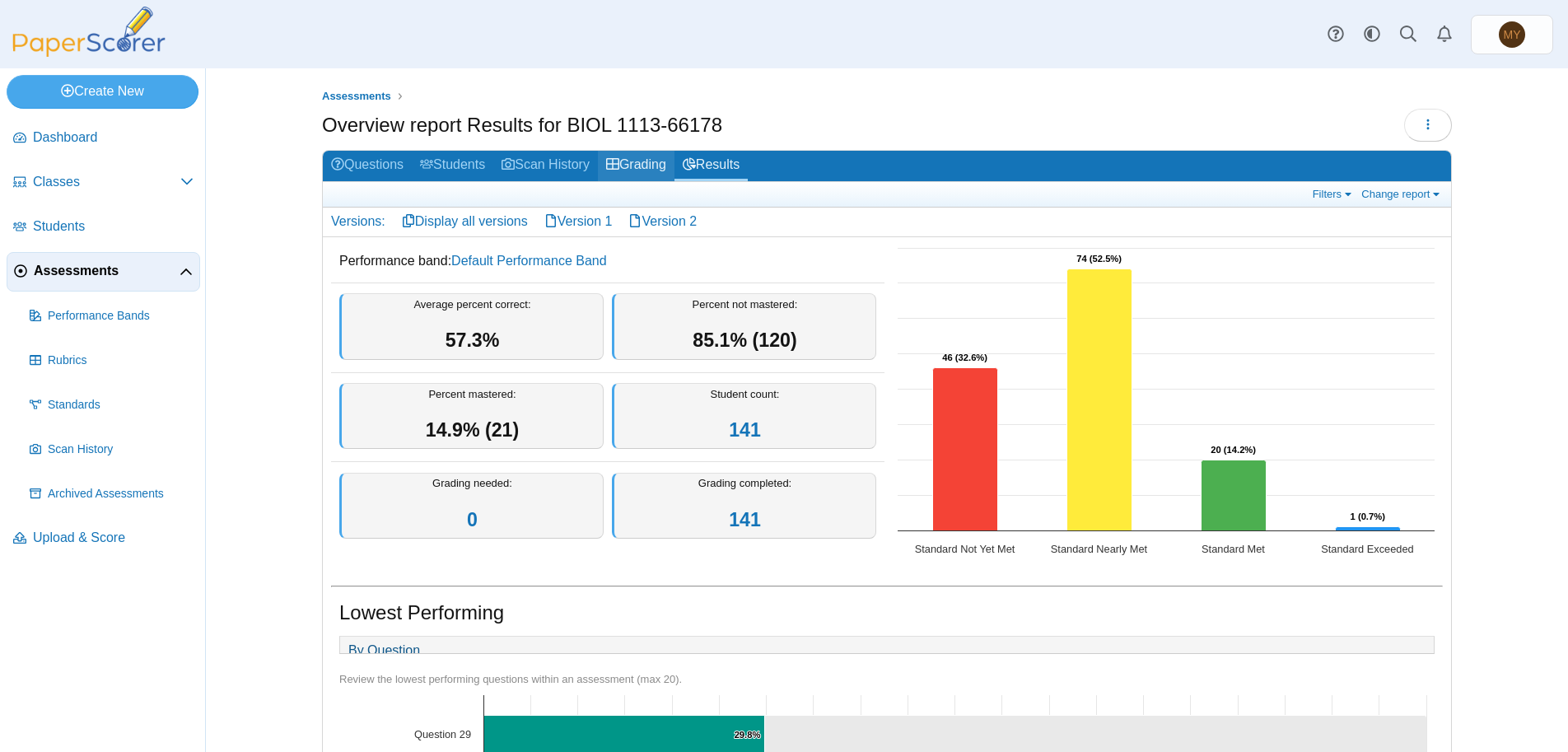
click at [640, 167] on link "Grading" at bounding box center [636, 166] width 76 height 30
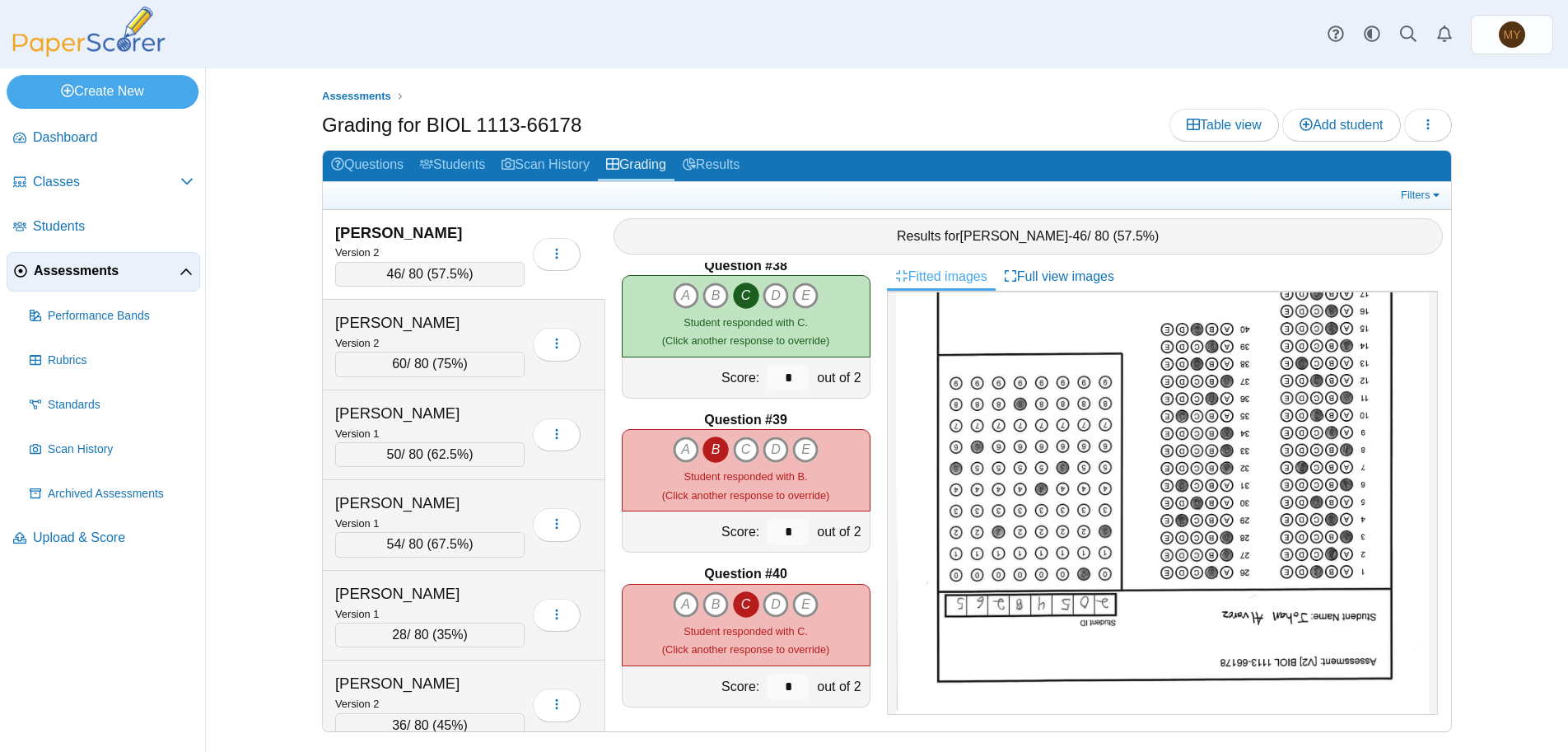
scroll to position [5739, 0]
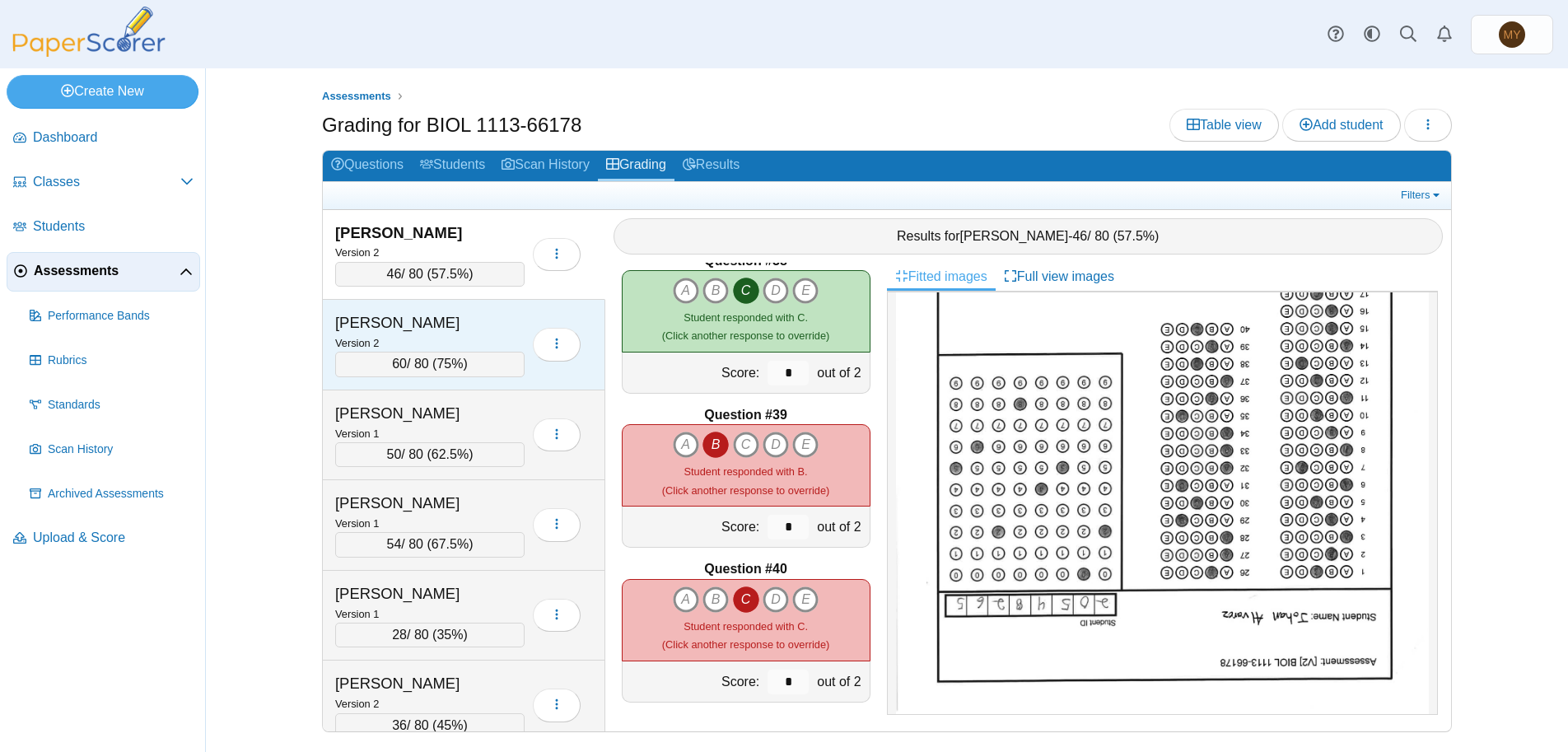
click at [387, 348] on div "Version 2" at bounding box center [429, 342] width 189 height 18
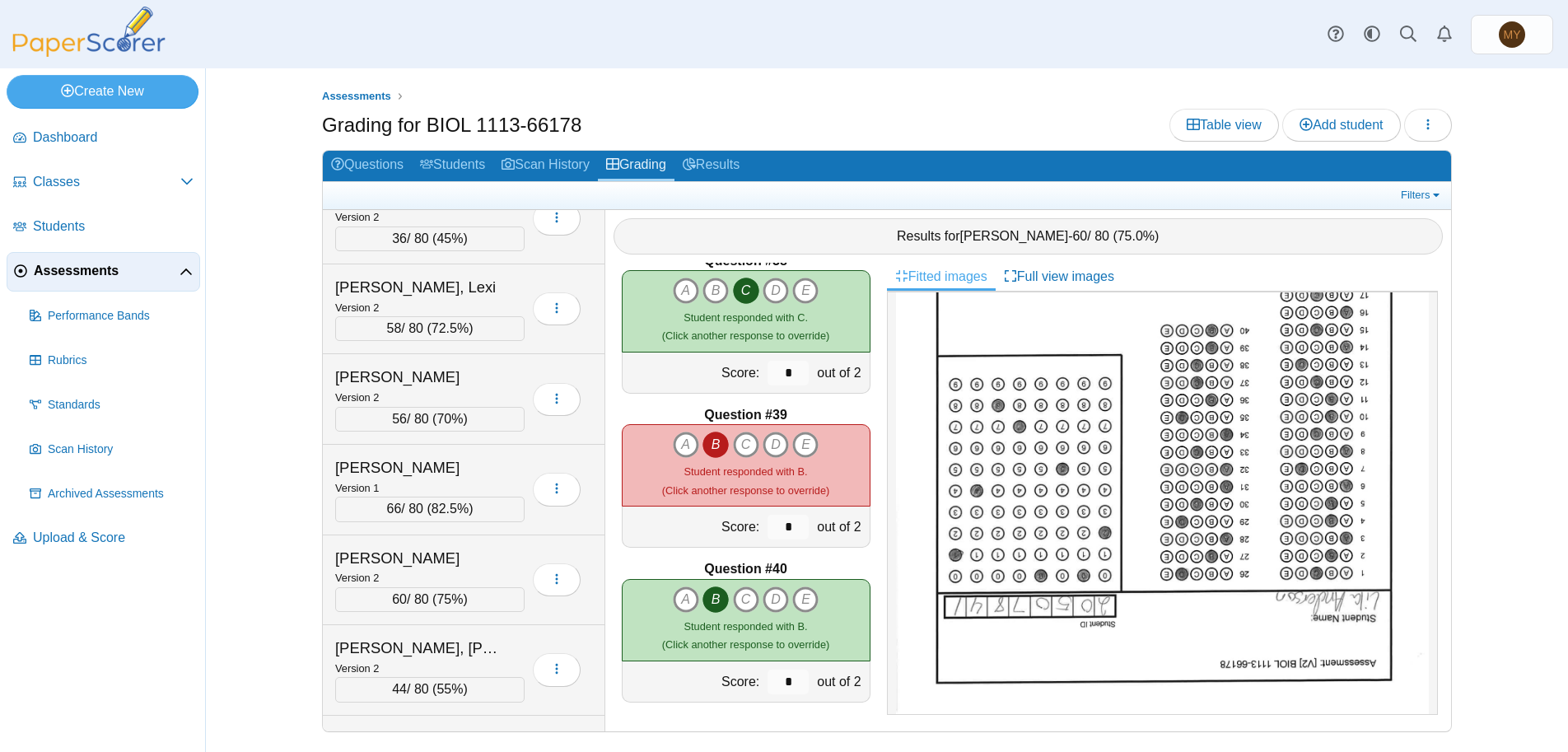
scroll to position [494, 0]
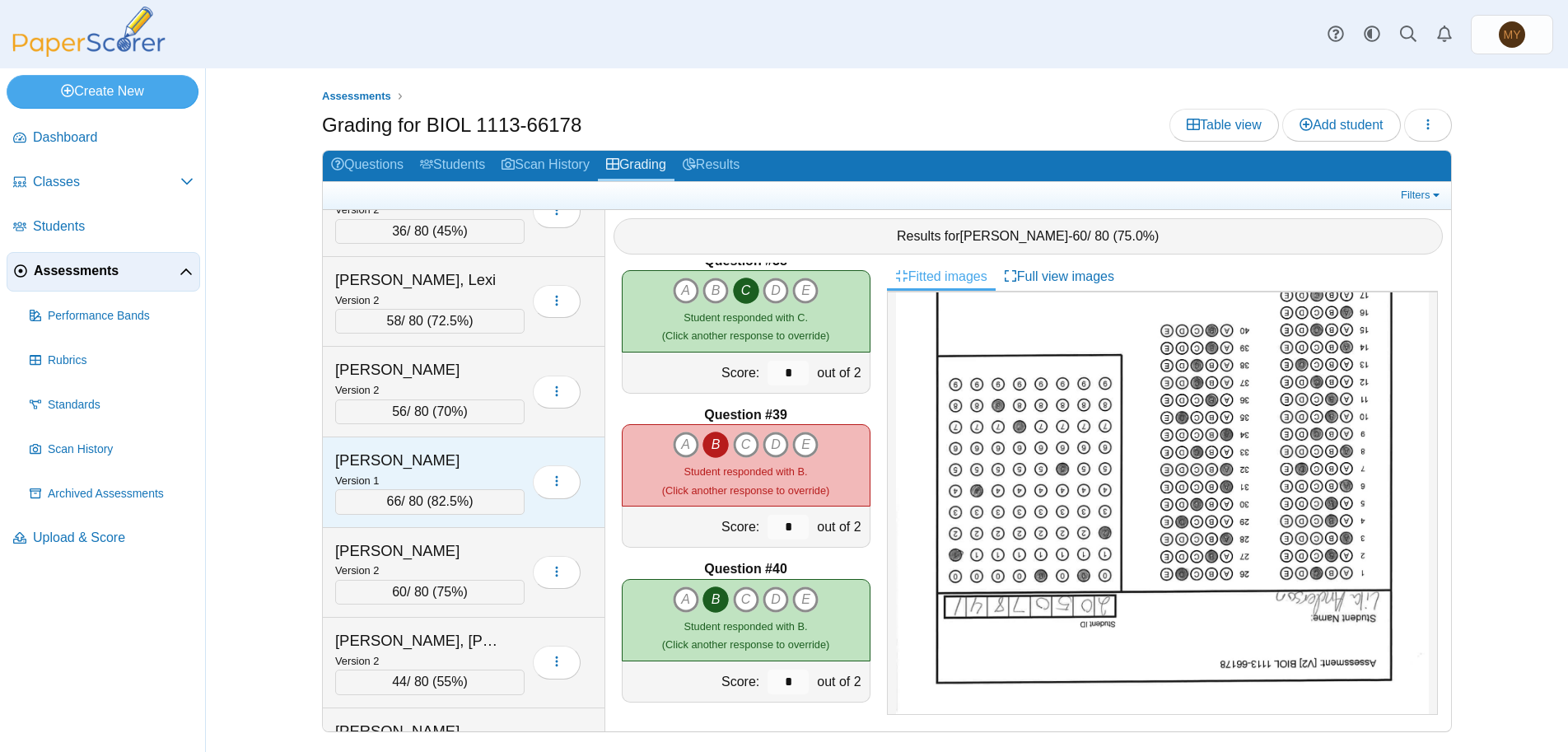
click at [425, 475] on div "Version 1" at bounding box center [429, 480] width 189 height 18
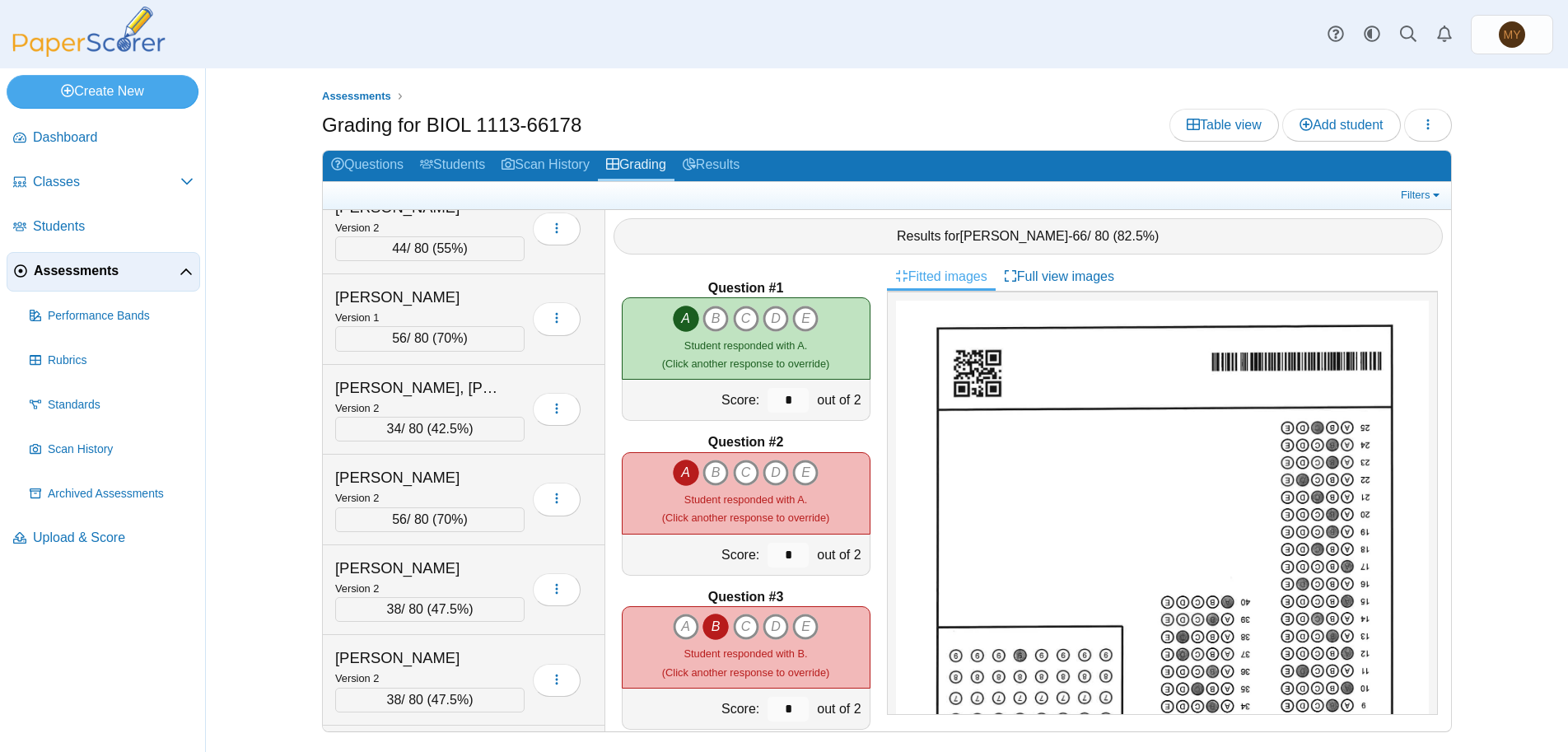
scroll to position [6502, 0]
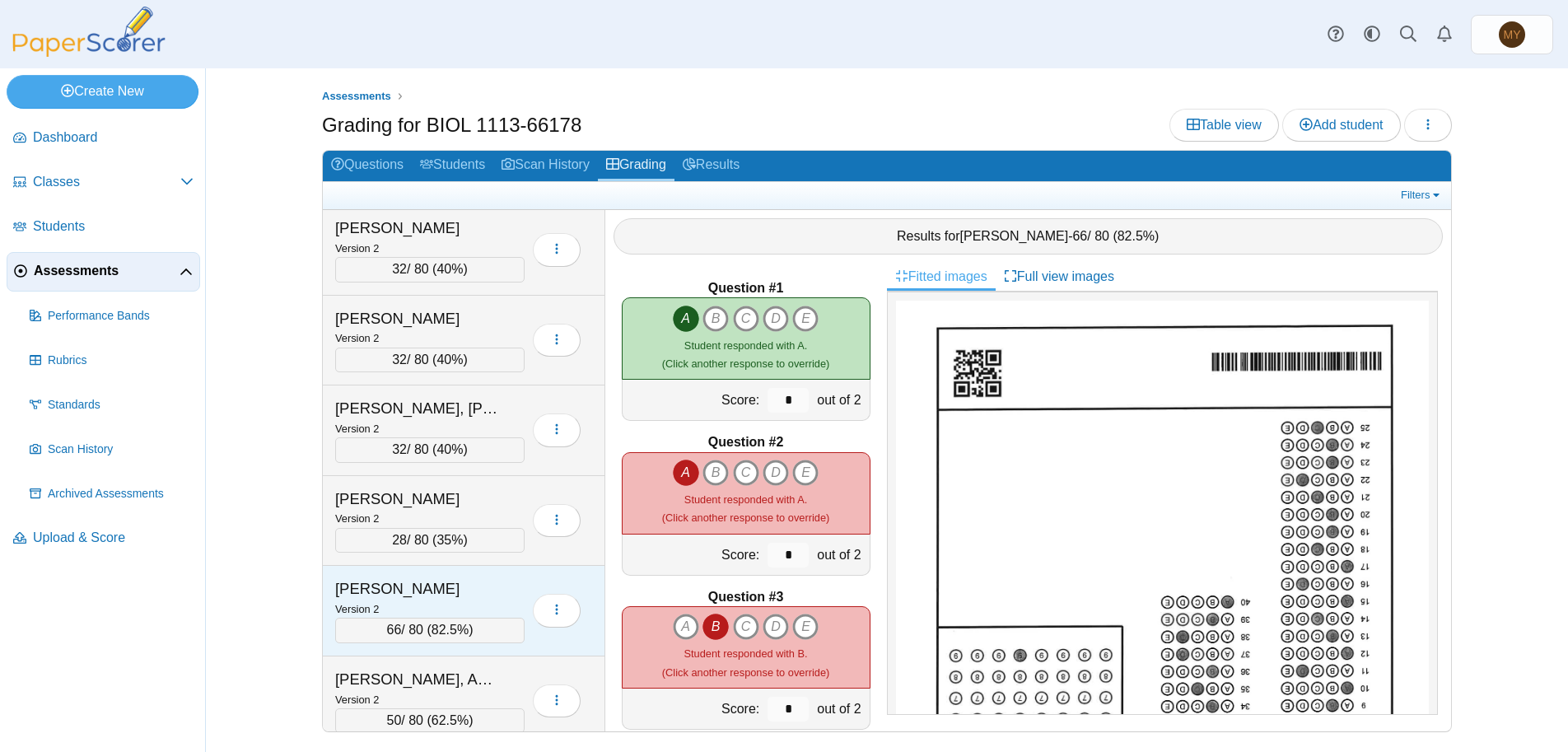
click at [431, 604] on div "Version 2" at bounding box center [429, 608] width 189 height 18
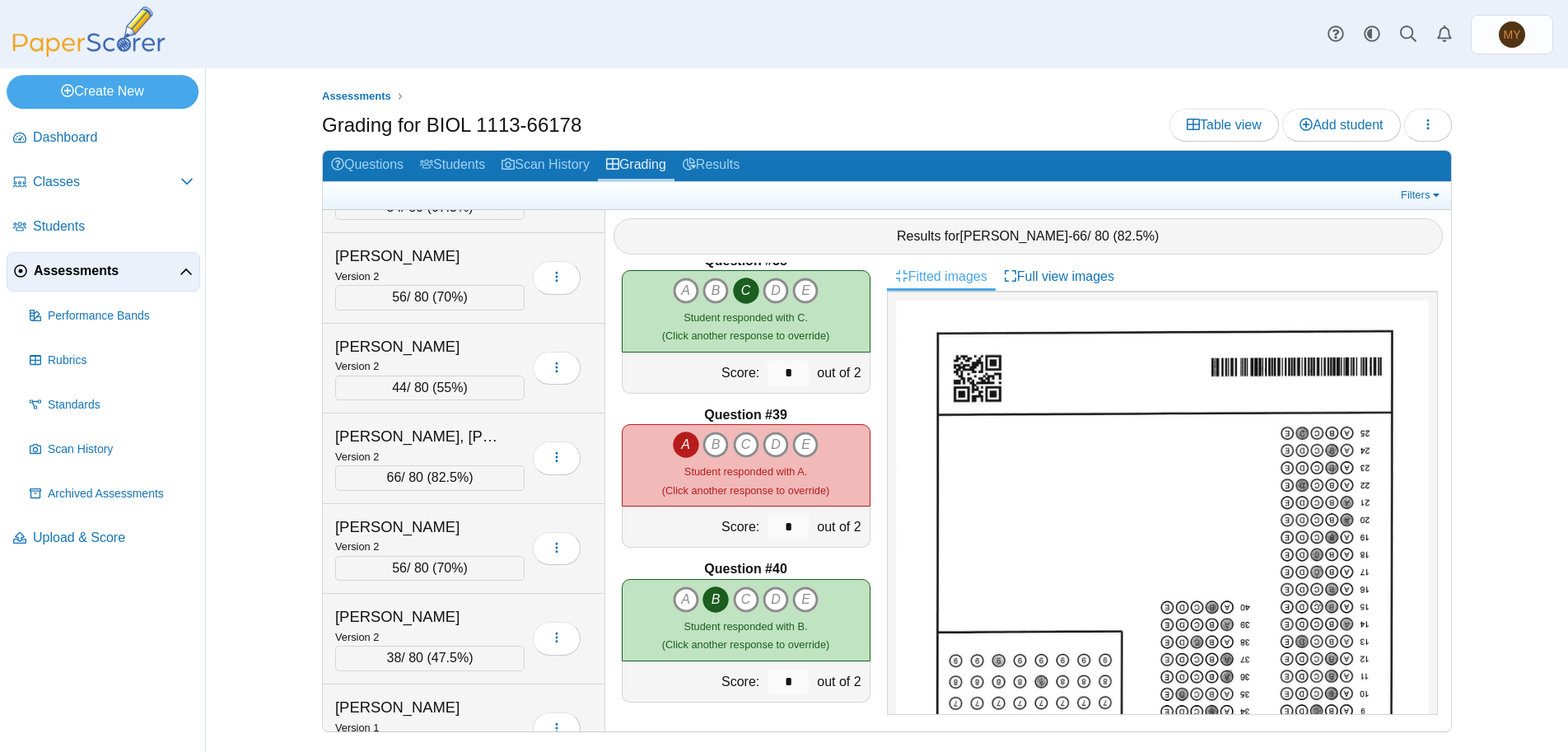
scroll to position [7490, 0]
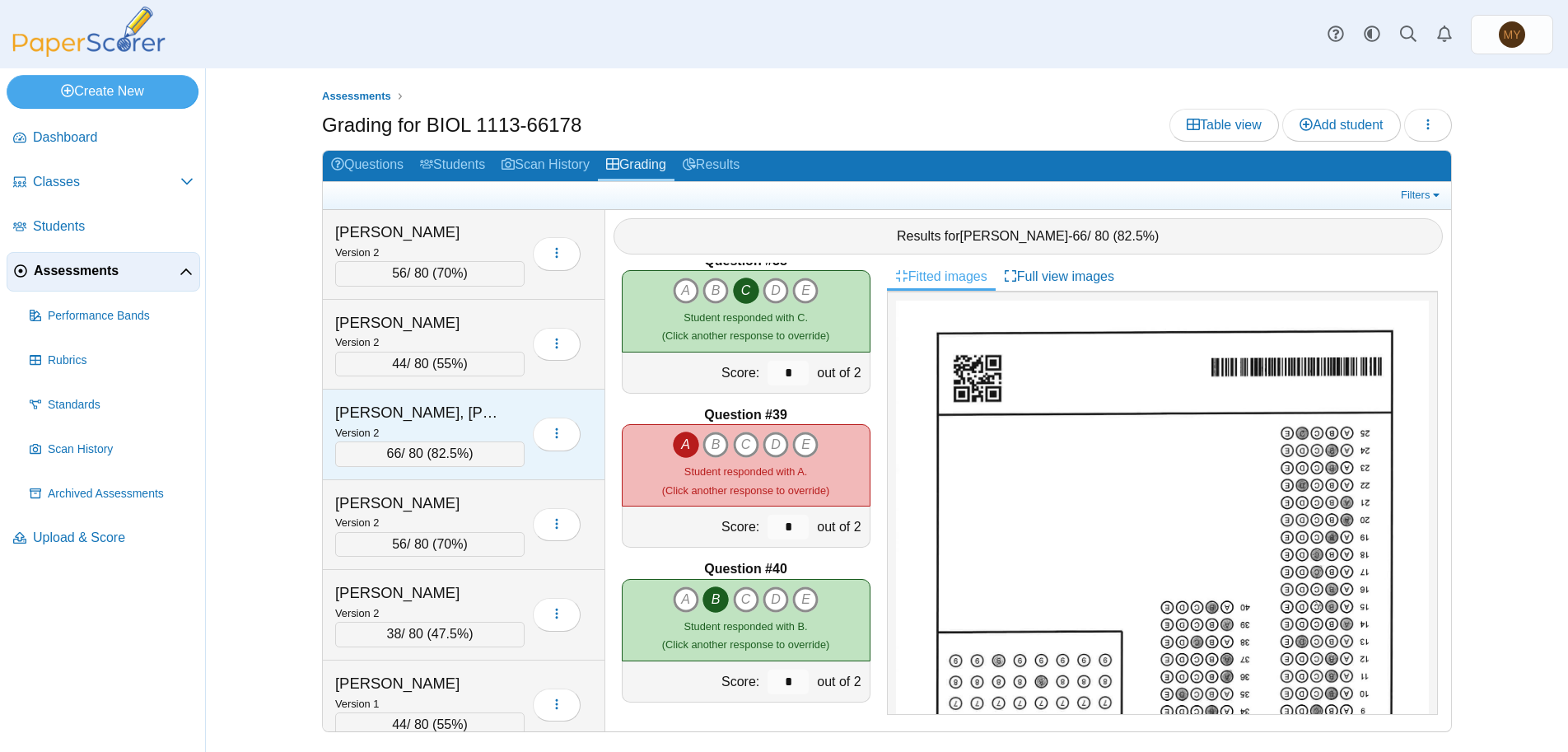
click at [419, 462] on div "66 / 80 ( 82.5% )" at bounding box center [429, 454] width 189 height 25
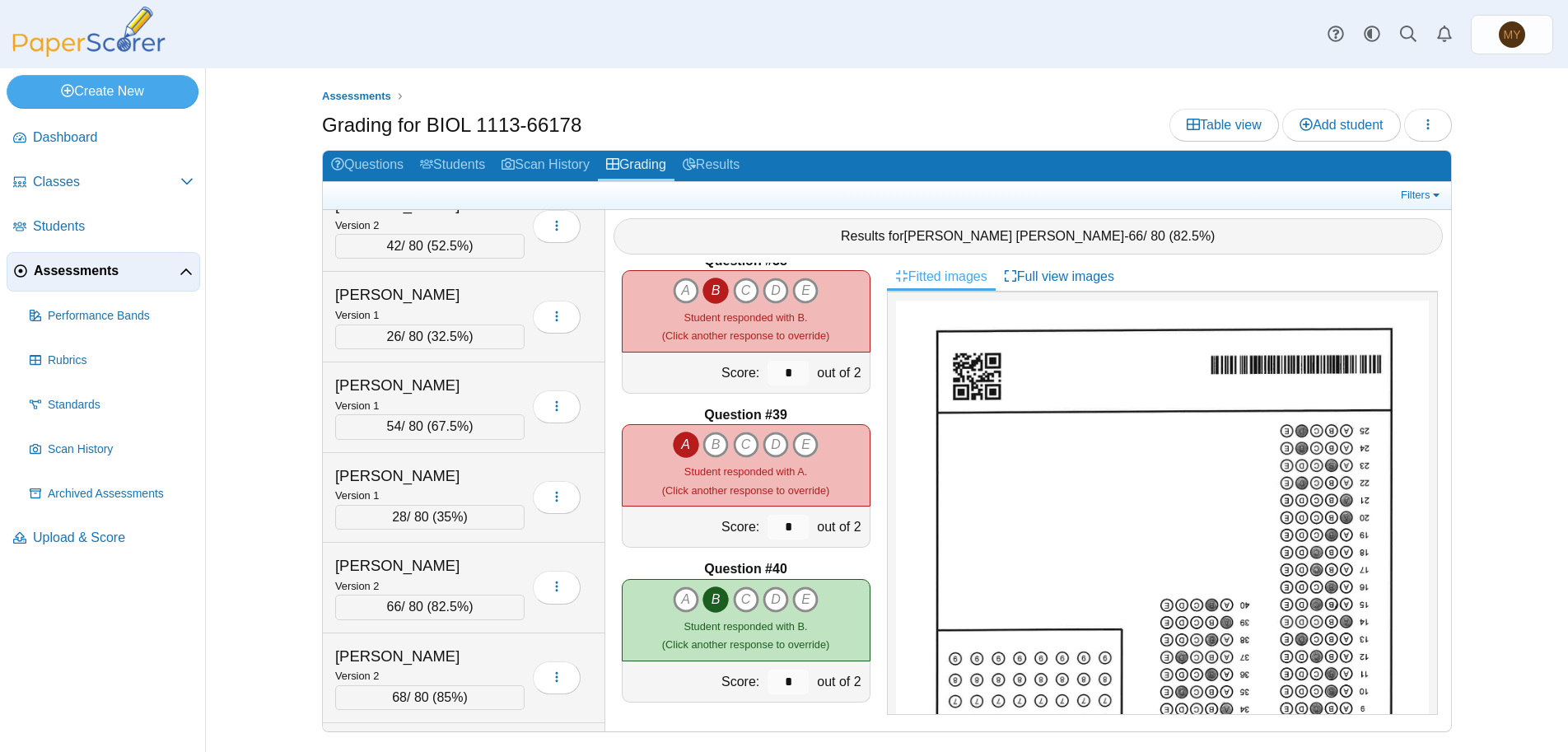
scroll to position [8232, 0]
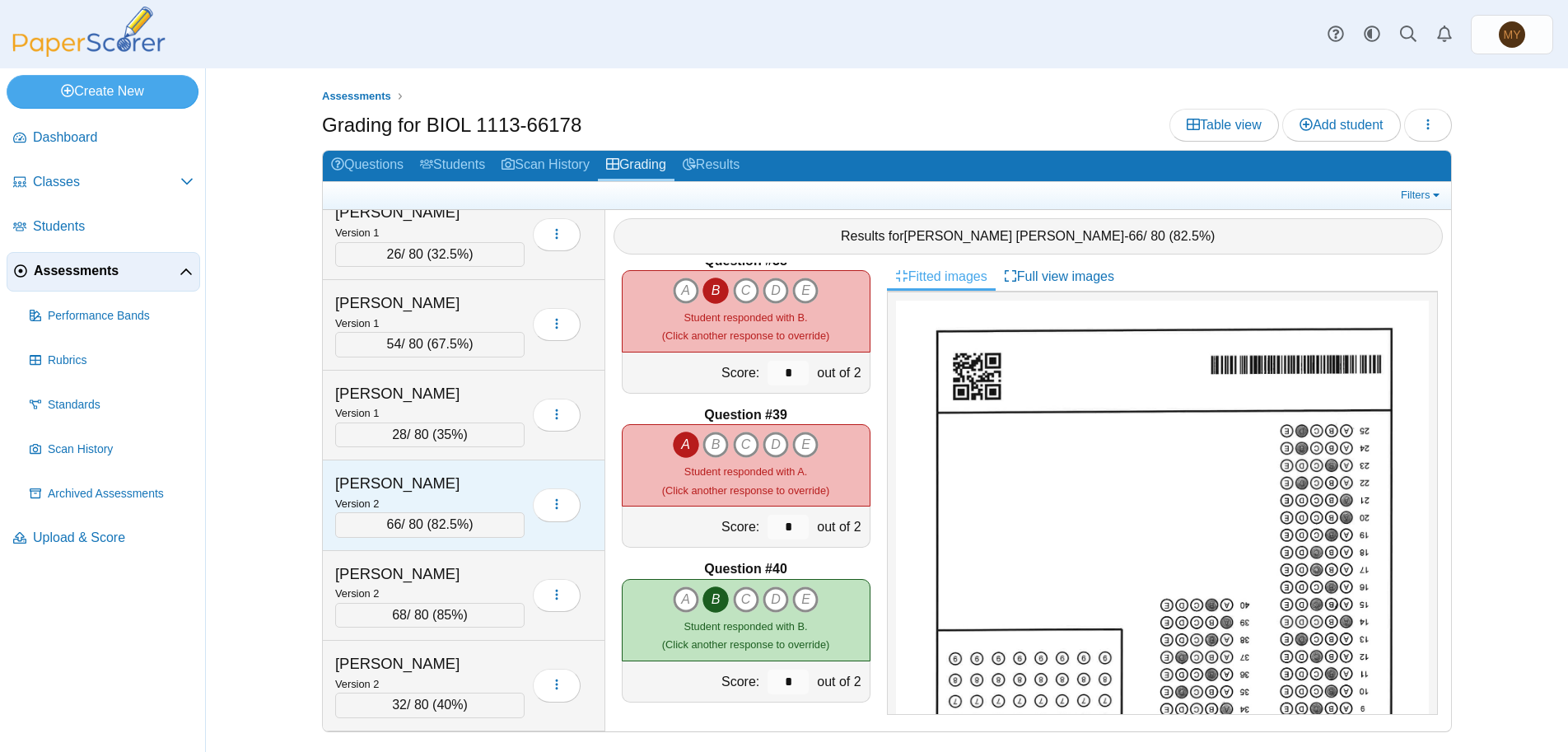
click at [451, 498] on div "Version 2" at bounding box center [429, 503] width 189 height 18
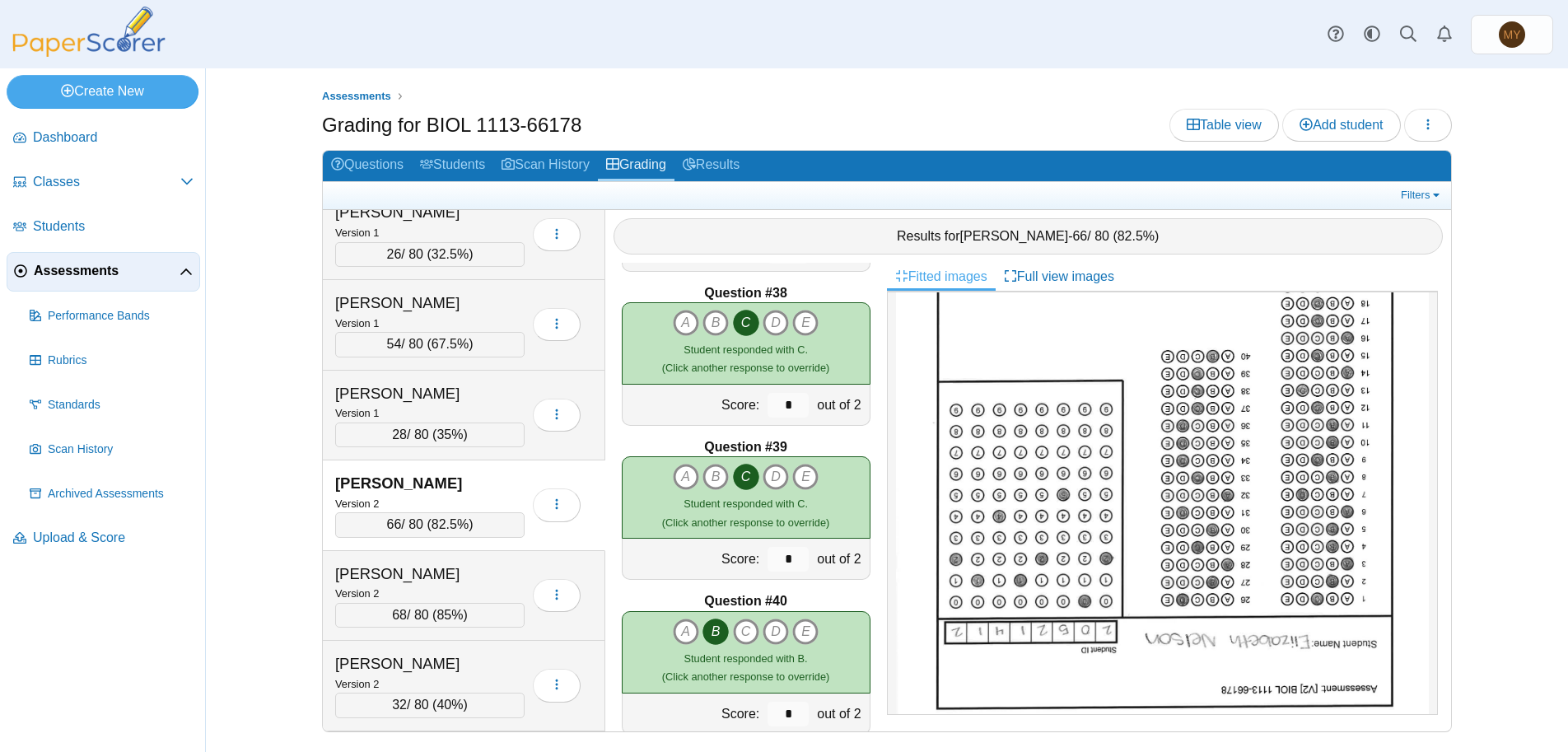
scroll to position [5739, 0]
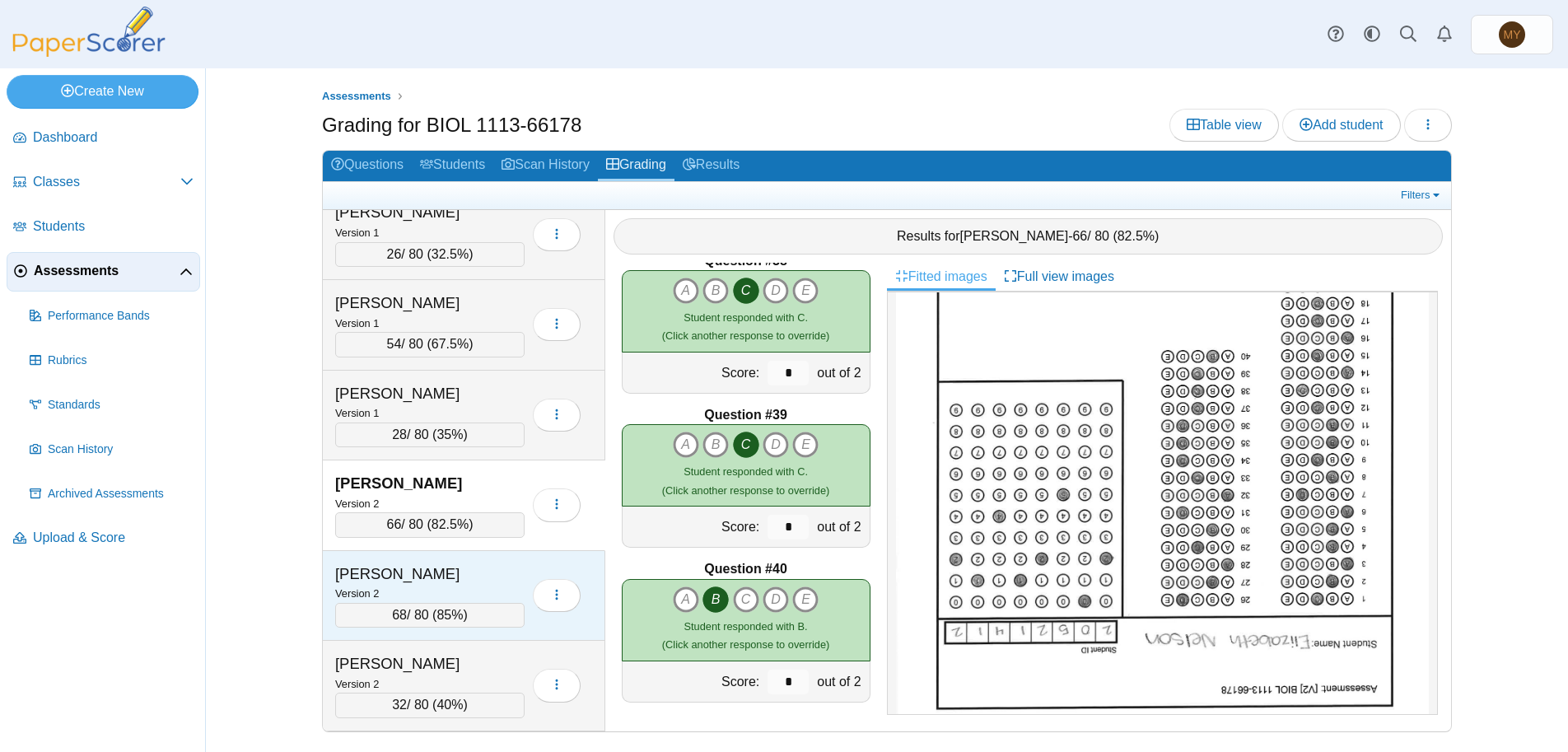
click at [454, 589] on div "Version 2" at bounding box center [429, 593] width 189 height 18
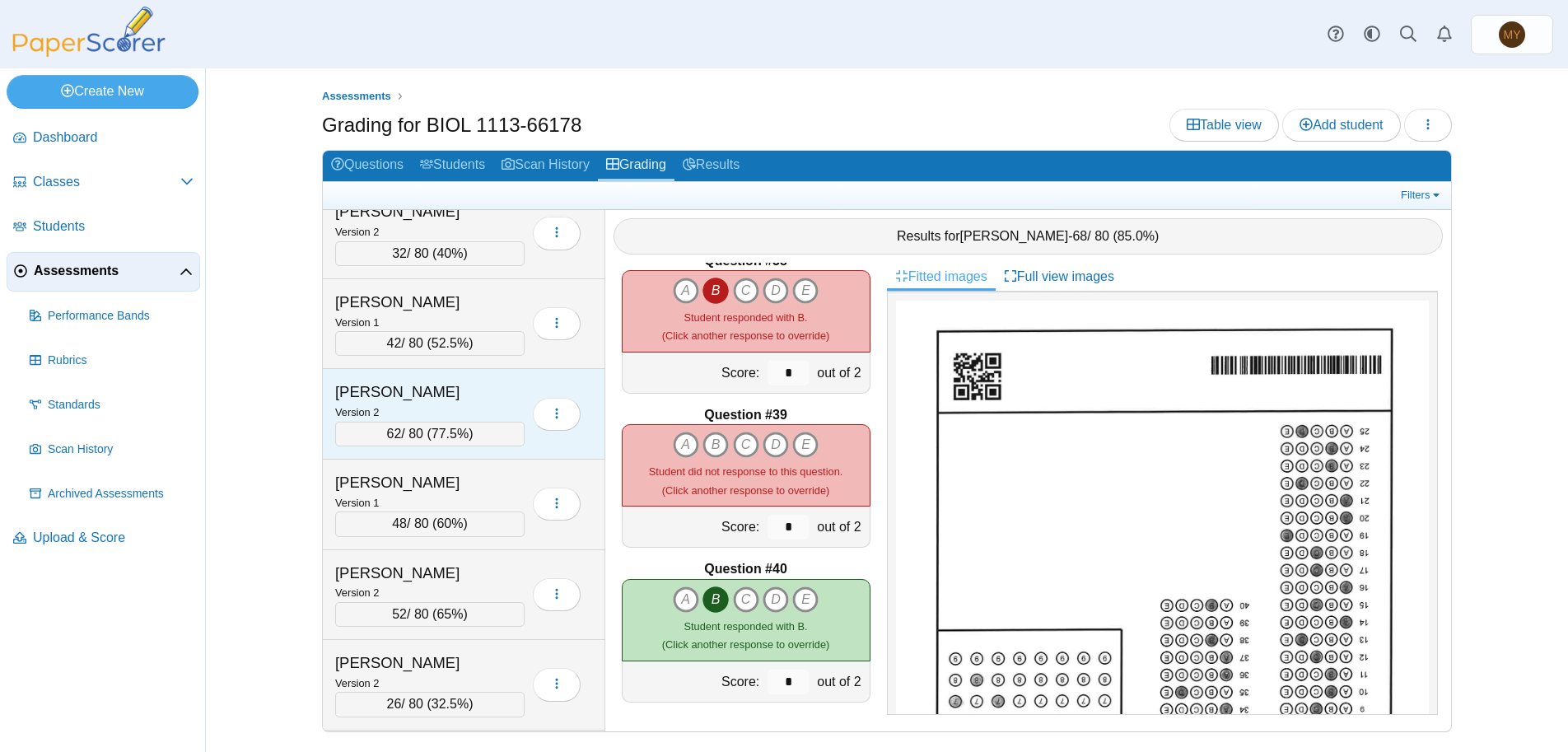
scroll to position [10044, 0]
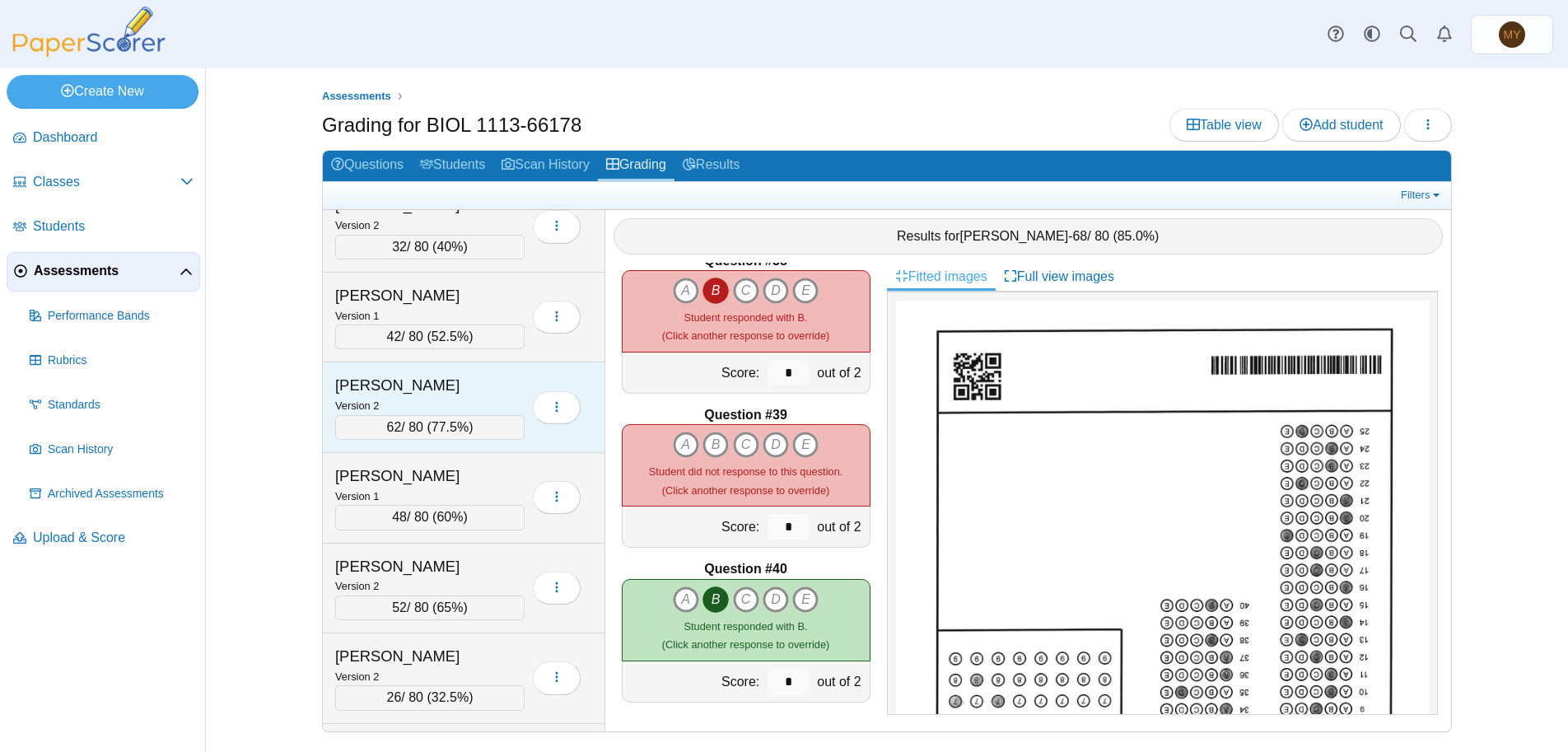
click at [446, 428] on span "77.5%" at bounding box center [449, 426] width 37 height 14
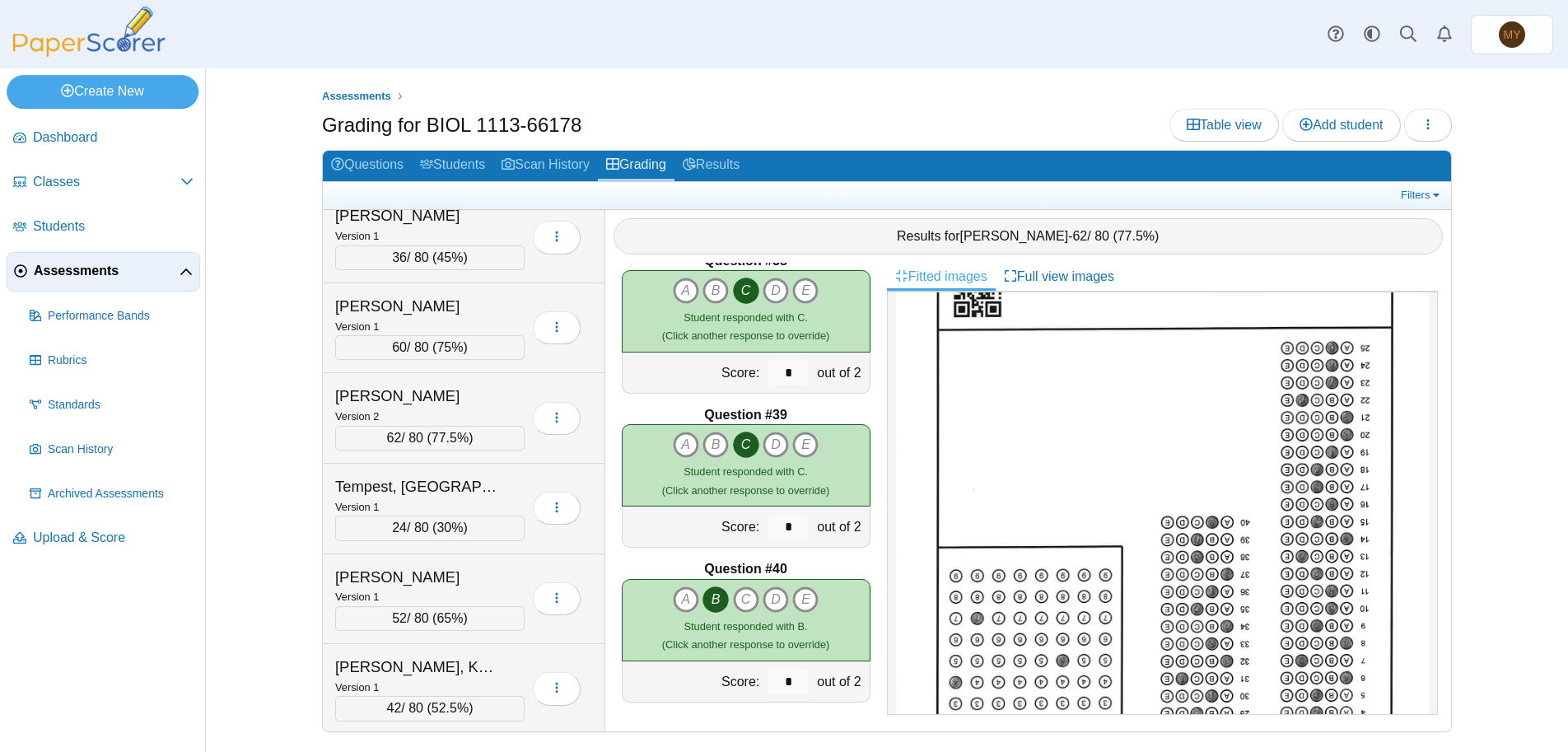
scroll to position [11033, 0]
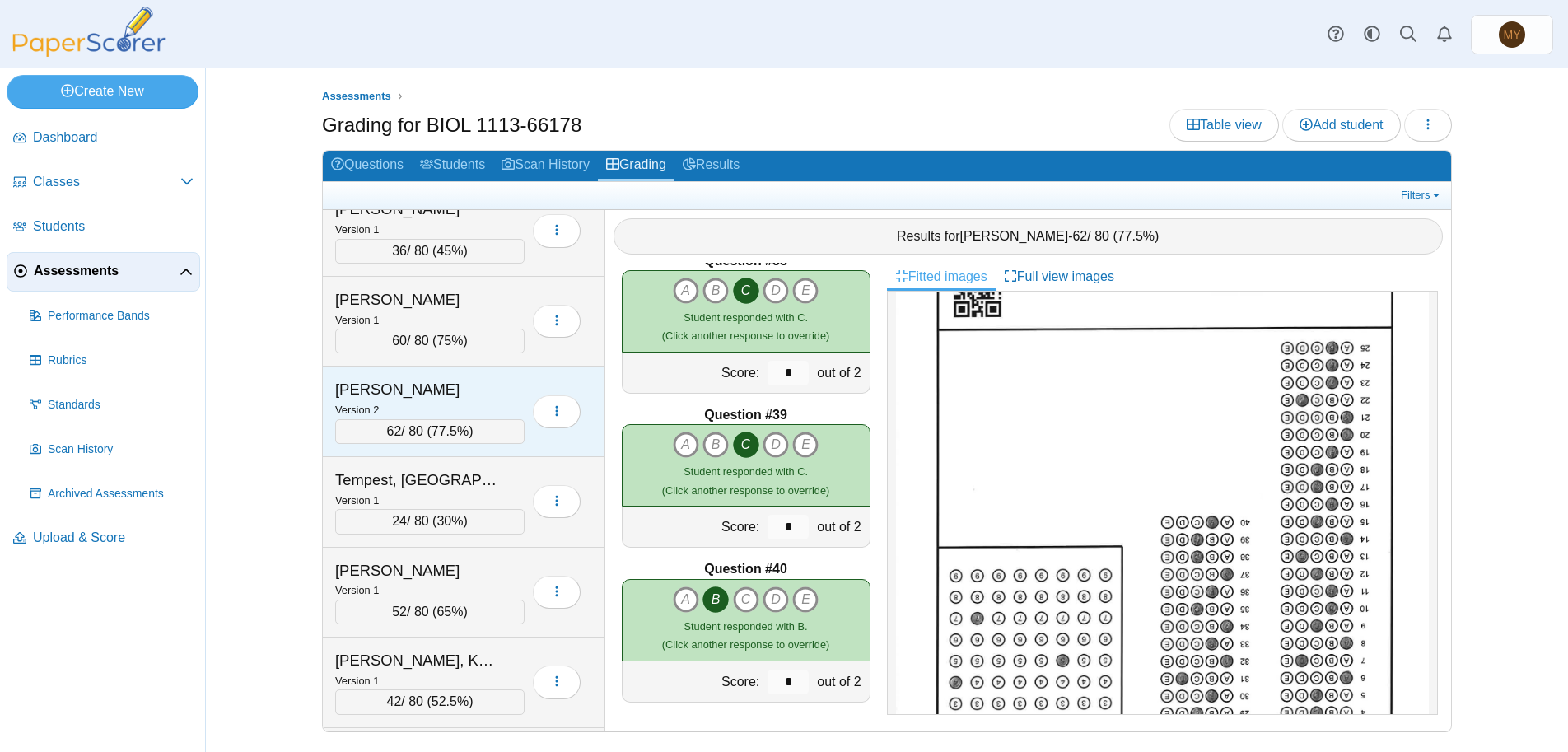
click at [430, 425] on div "62 / 80 ( 77.5% )" at bounding box center [429, 431] width 189 height 25
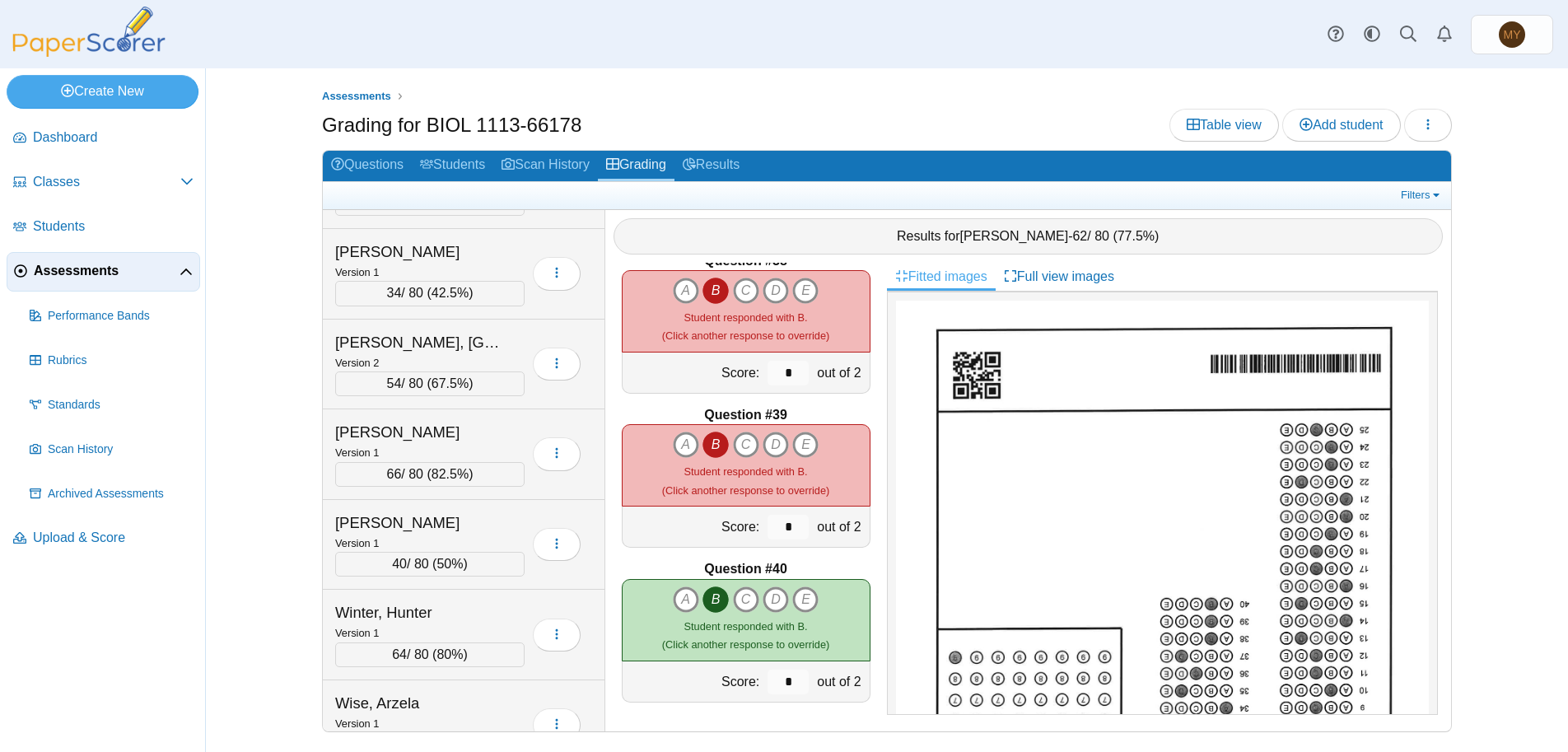
scroll to position [11857, 0]
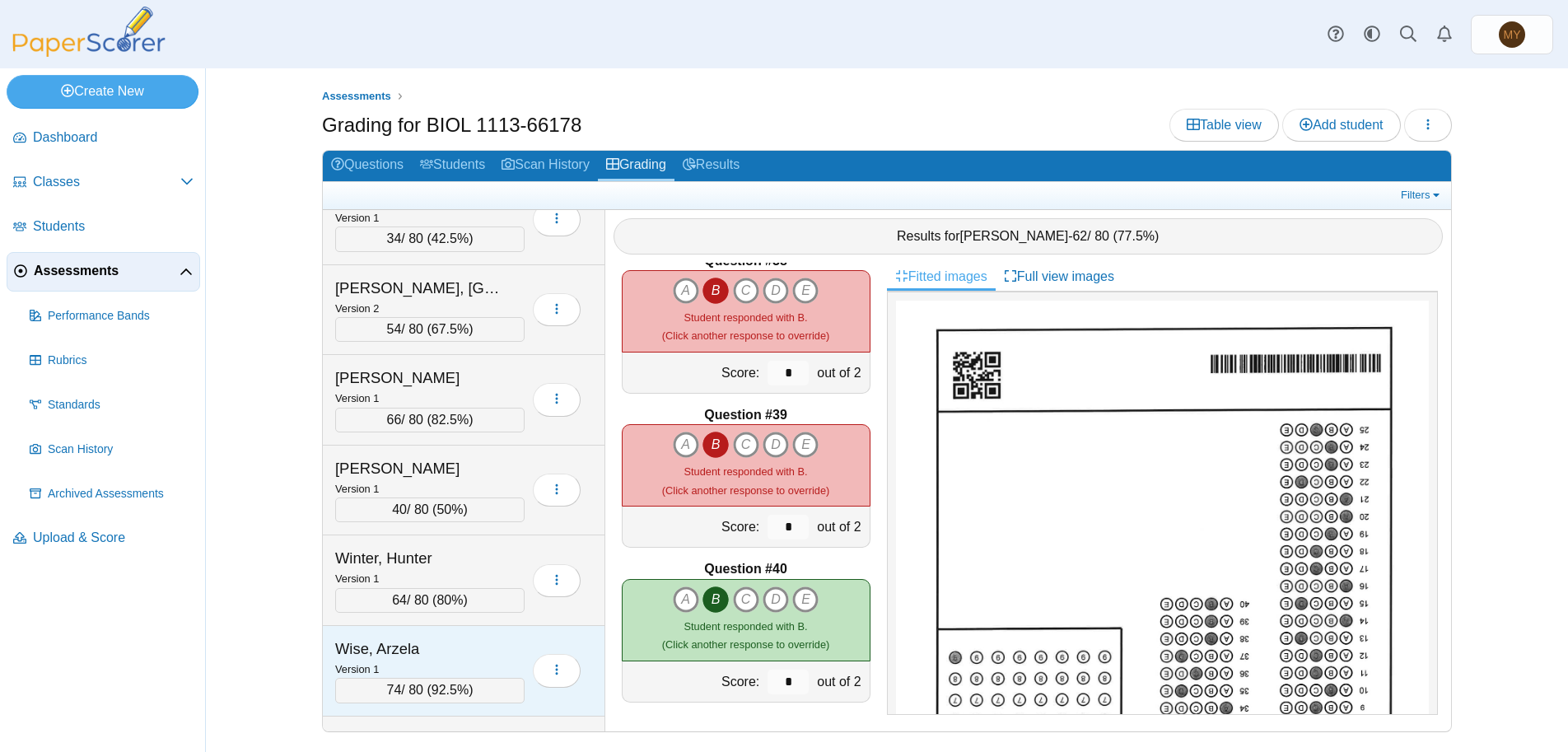
click at [468, 694] on span "92.5%" at bounding box center [449, 689] width 37 height 14
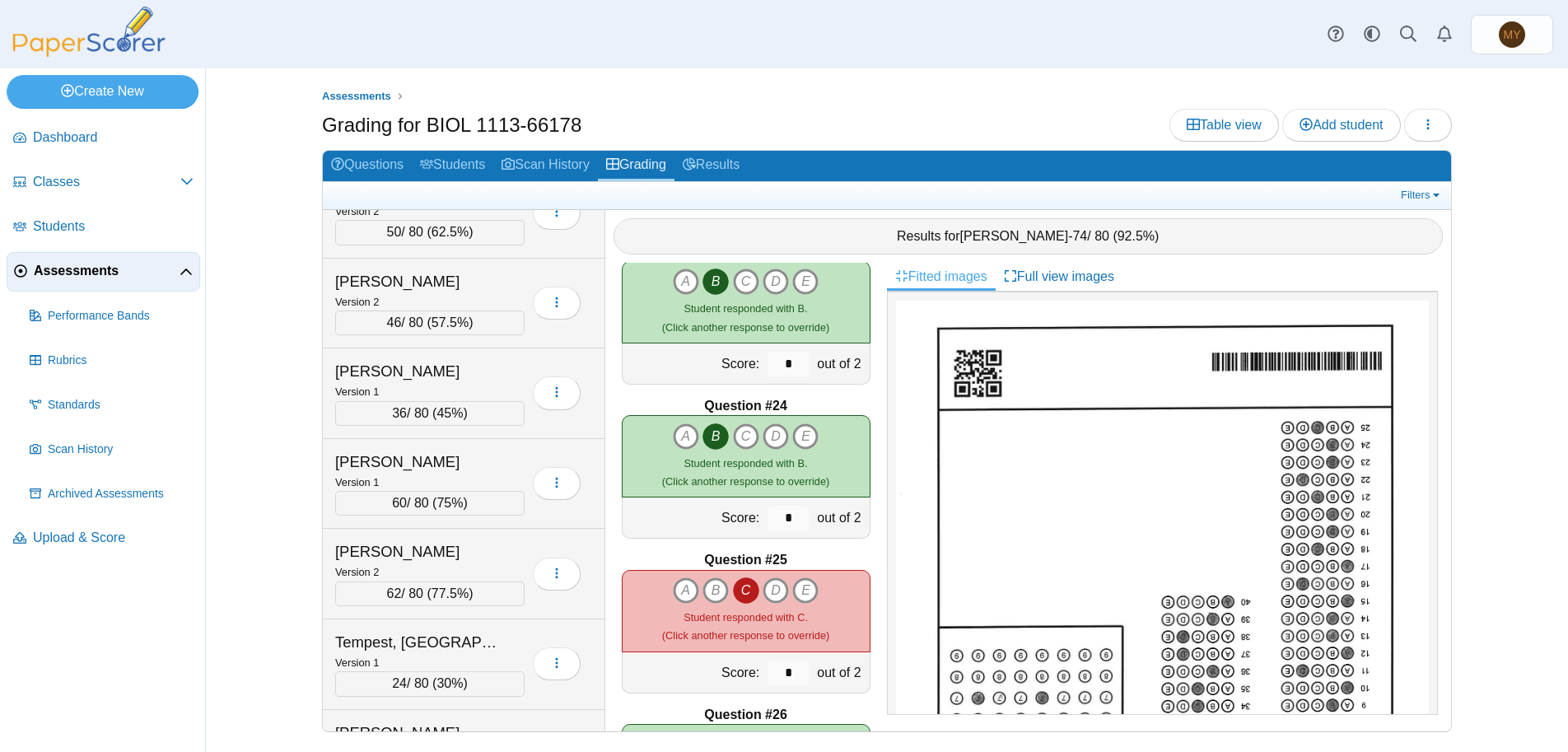
scroll to position [10719, 0]
